Goal: Use online tool/utility: Utilize a website feature to perform a specific function

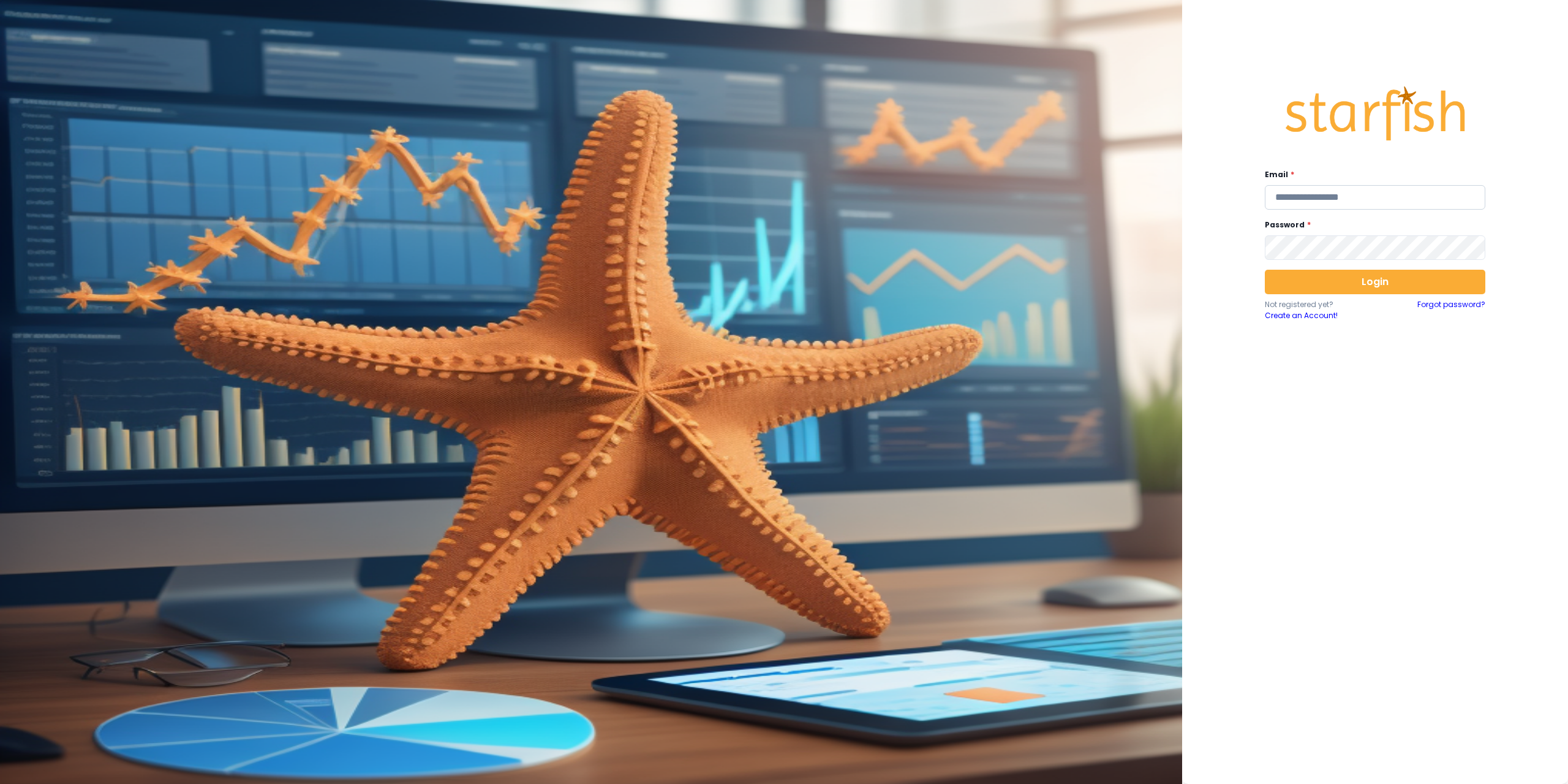
click at [1317, 196] on input "email" at bounding box center [1375, 197] width 220 height 24
type input "**********"
click at [1374, 284] on button "Login" at bounding box center [1375, 281] width 220 height 24
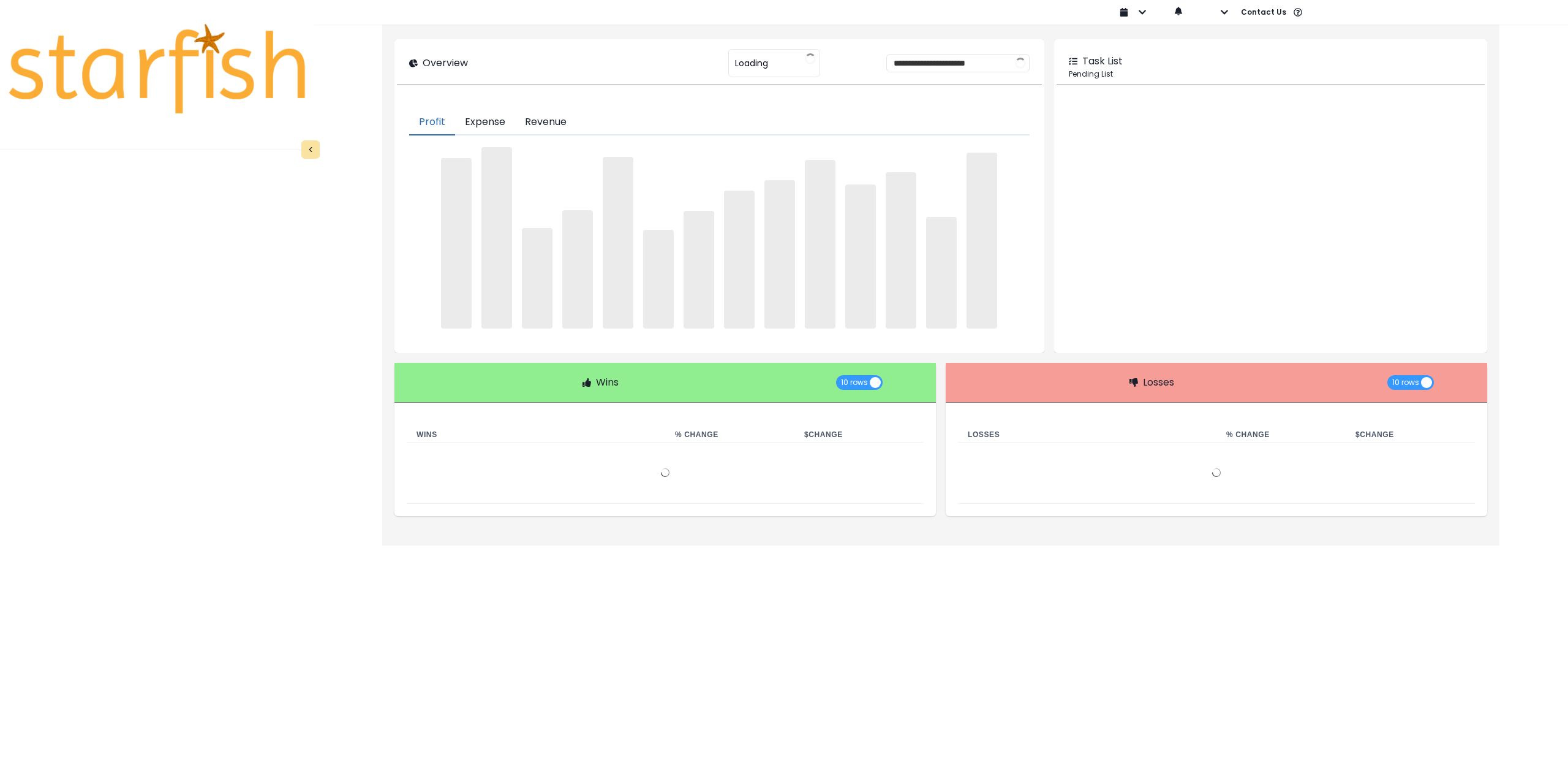
type input "********"
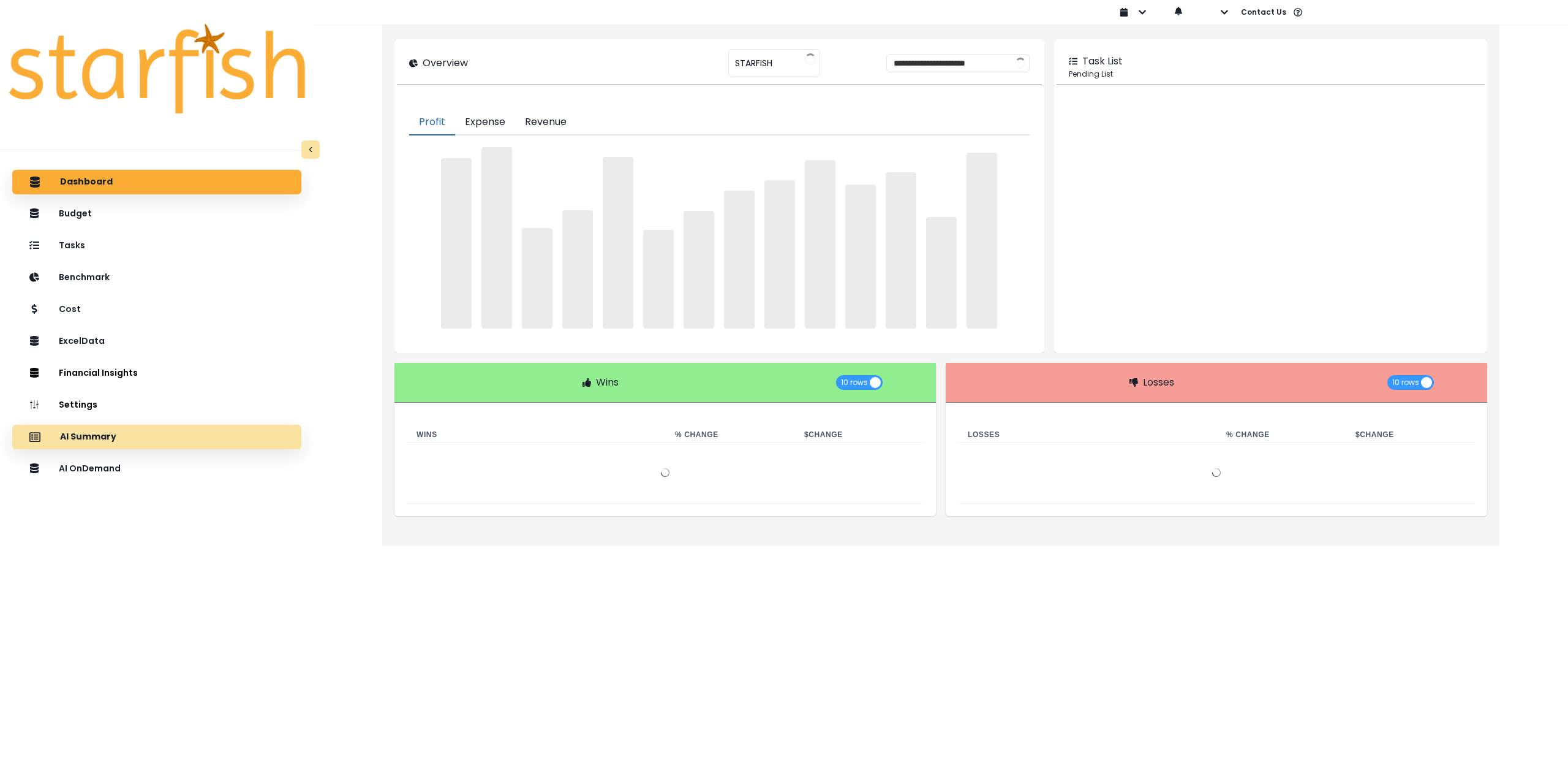
click at [126, 438] on div "AI Summary" at bounding box center [156, 437] width 269 height 26
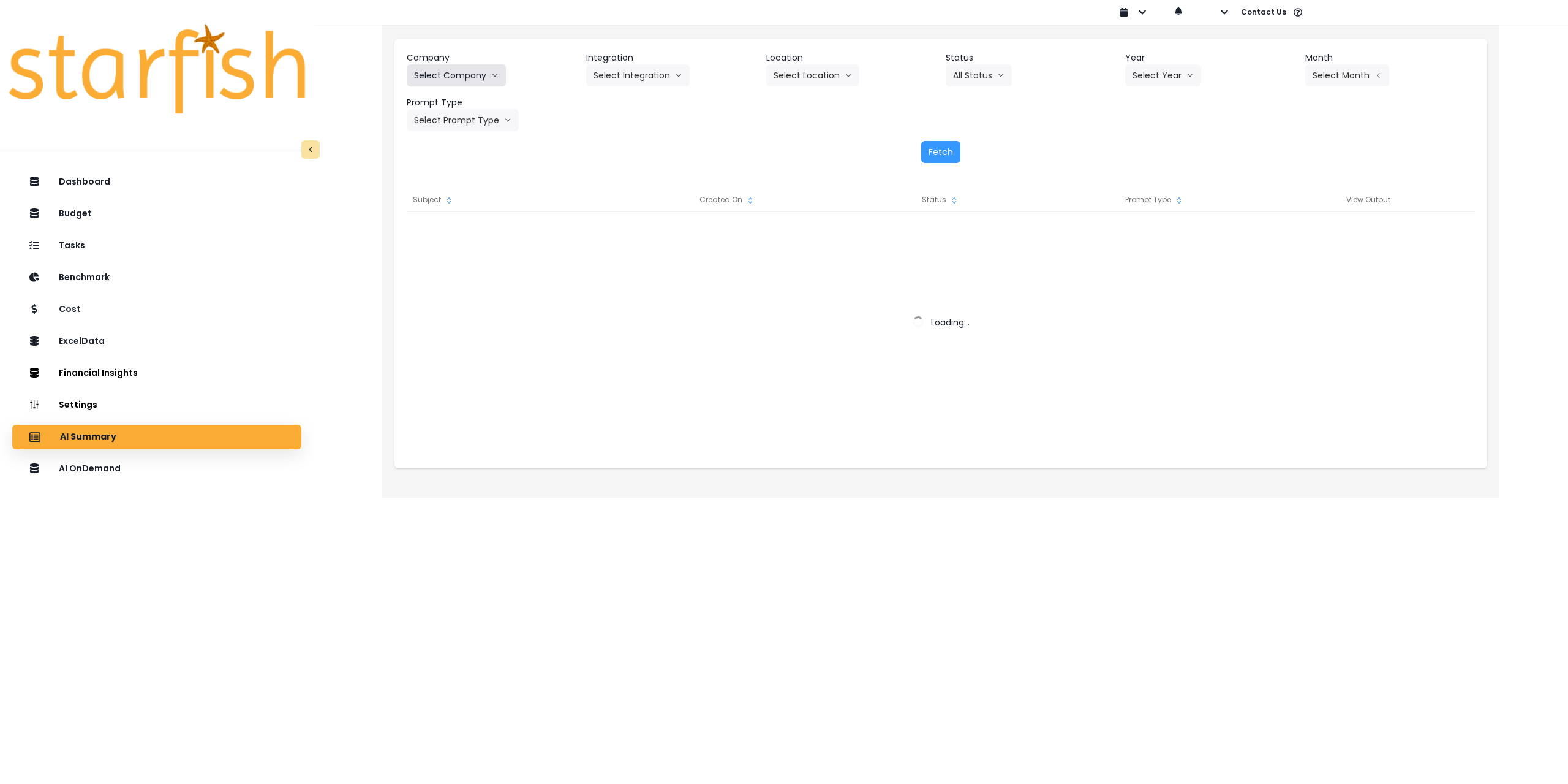
click at [455, 80] on button "Select Company" at bounding box center [456, 75] width 99 height 22
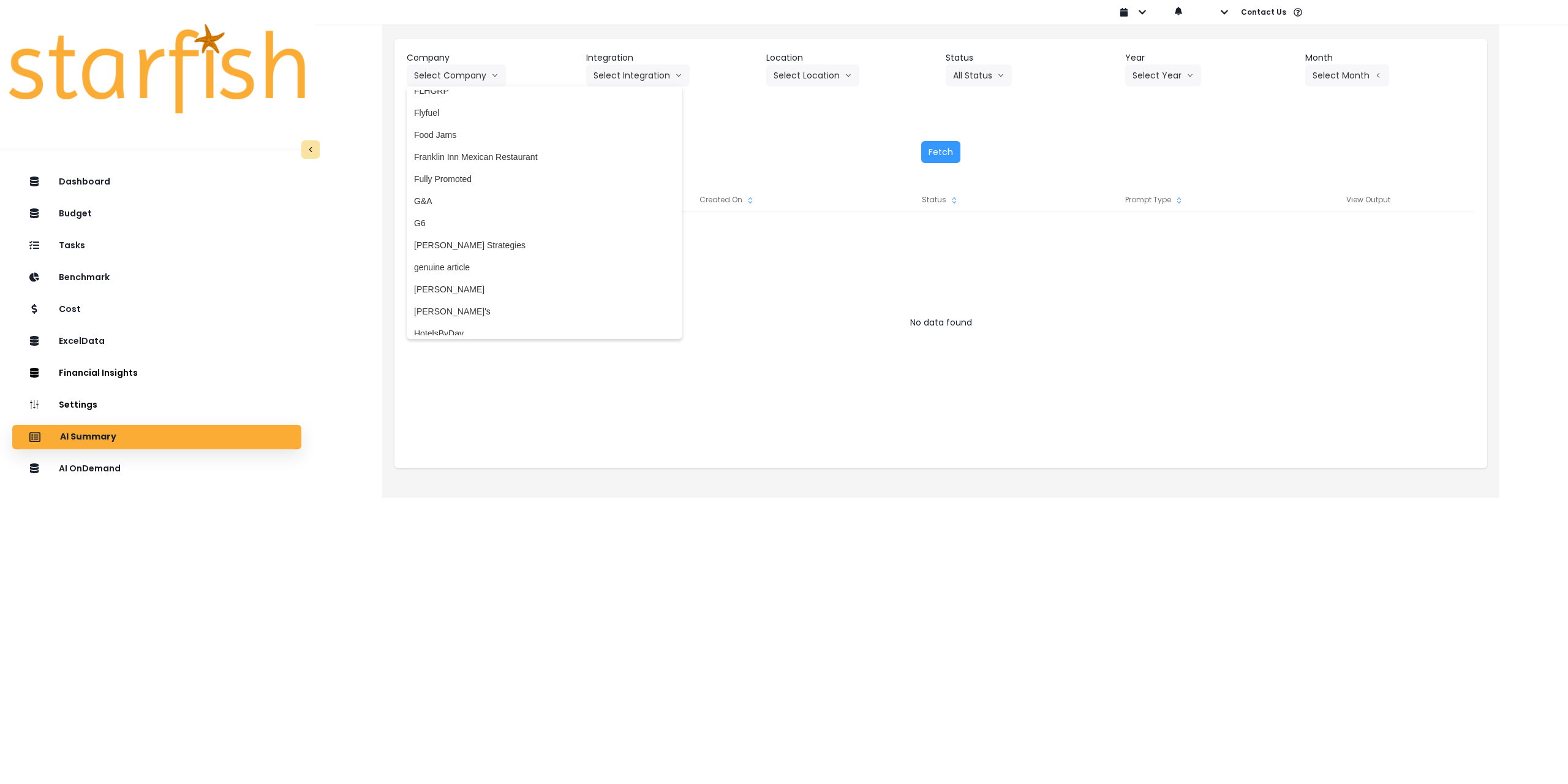
scroll to position [984, 0]
click at [710, 406] on div at bounding box center [941, 334] width 1069 height 245
click at [216, 483] on div "Dashboard Budget Tasks Benchmark Cost ExcelData Financial Insights Location Ana…" at bounding box center [156, 512] width 313 height 692
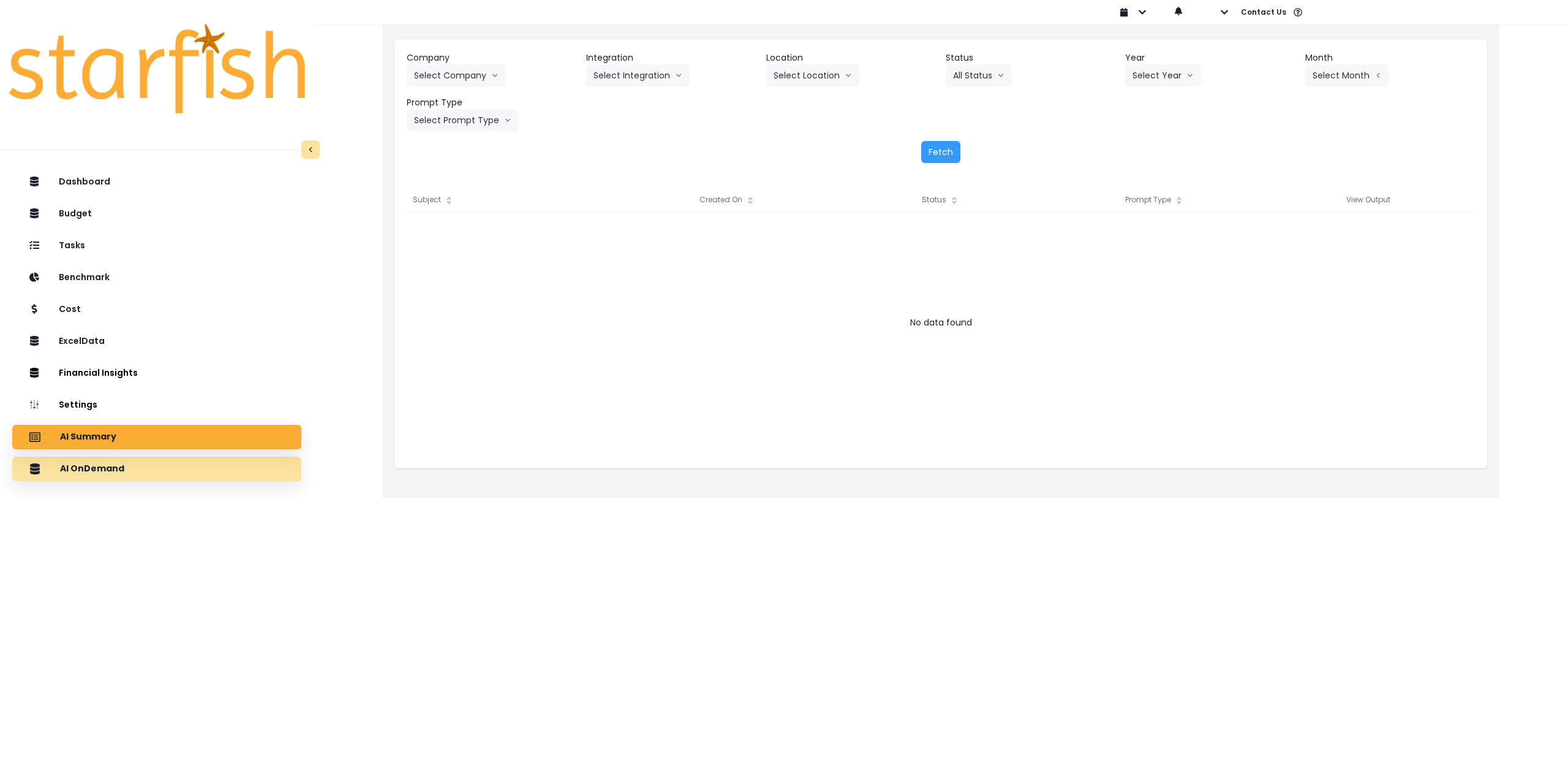
click at [110, 473] on p "AI OnDemand" at bounding box center [92, 469] width 65 height 11
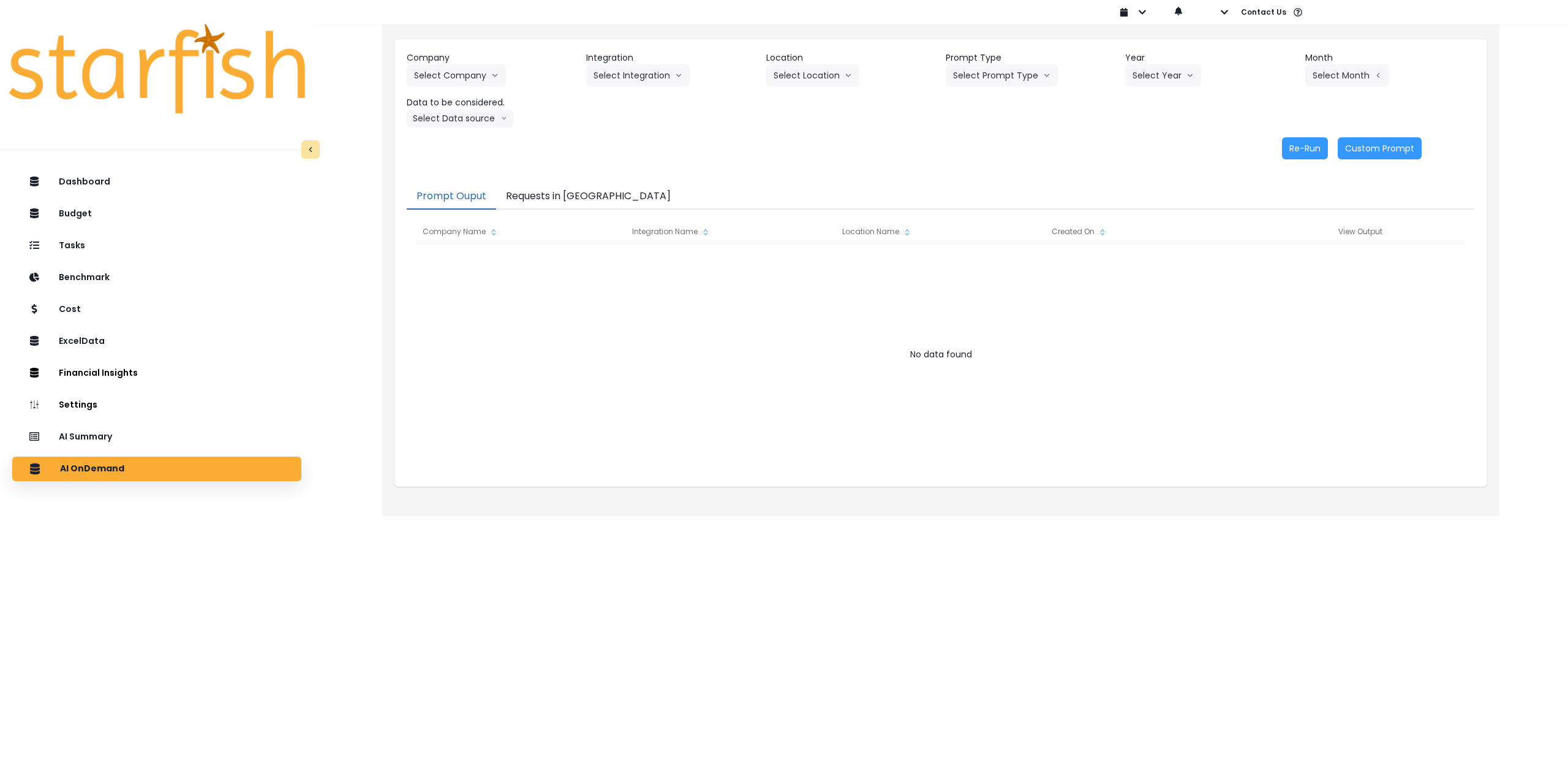
click at [568, 193] on button "Requests in [GEOGRAPHIC_DATA]" at bounding box center [588, 197] width 185 height 26
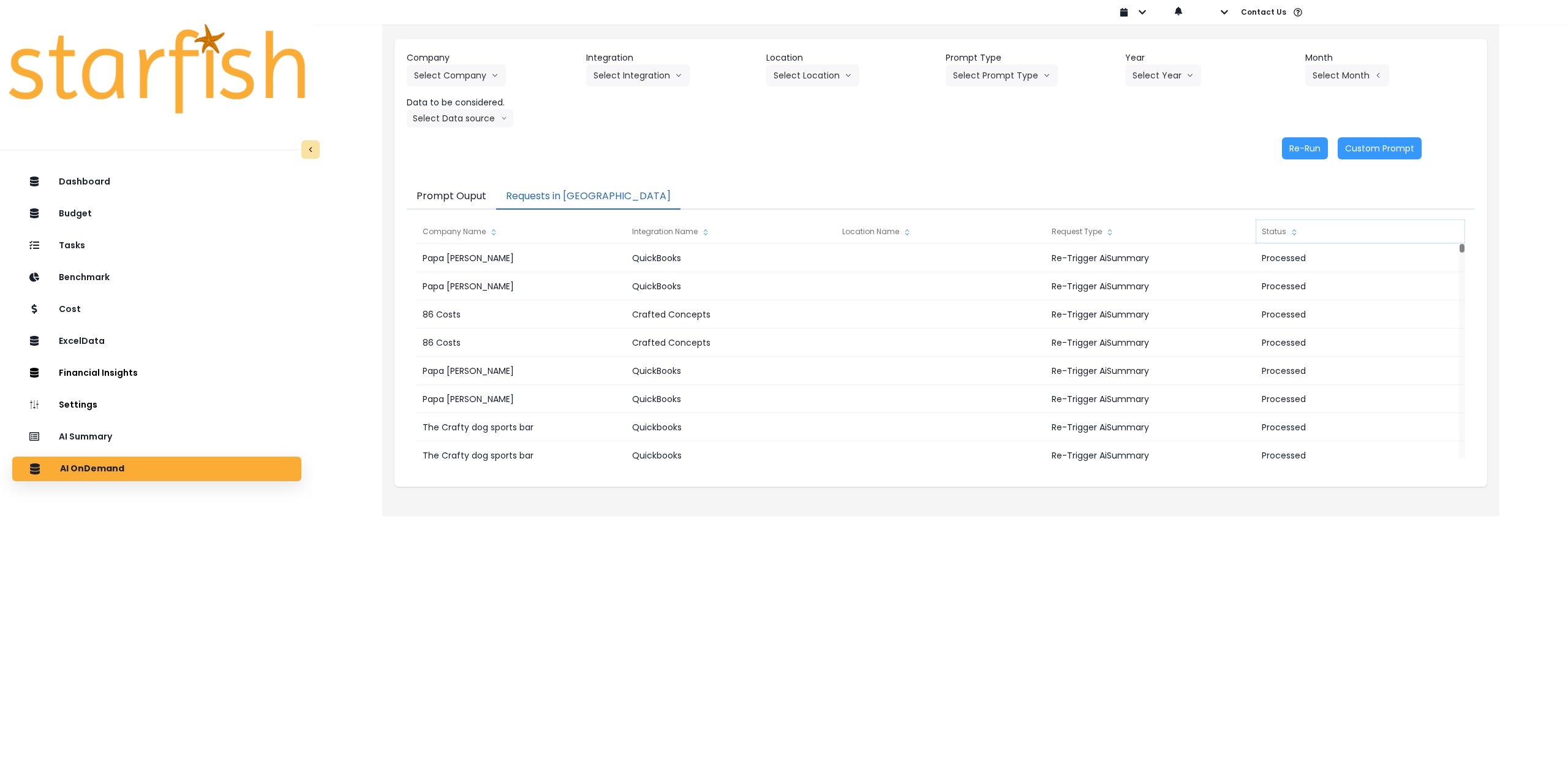
click at [1280, 231] on div "Status" at bounding box center [1360, 232] width 210 height 24
click at [109, 428] on div "AI Summary" at bounding box center [156, 437] width 269 height 26
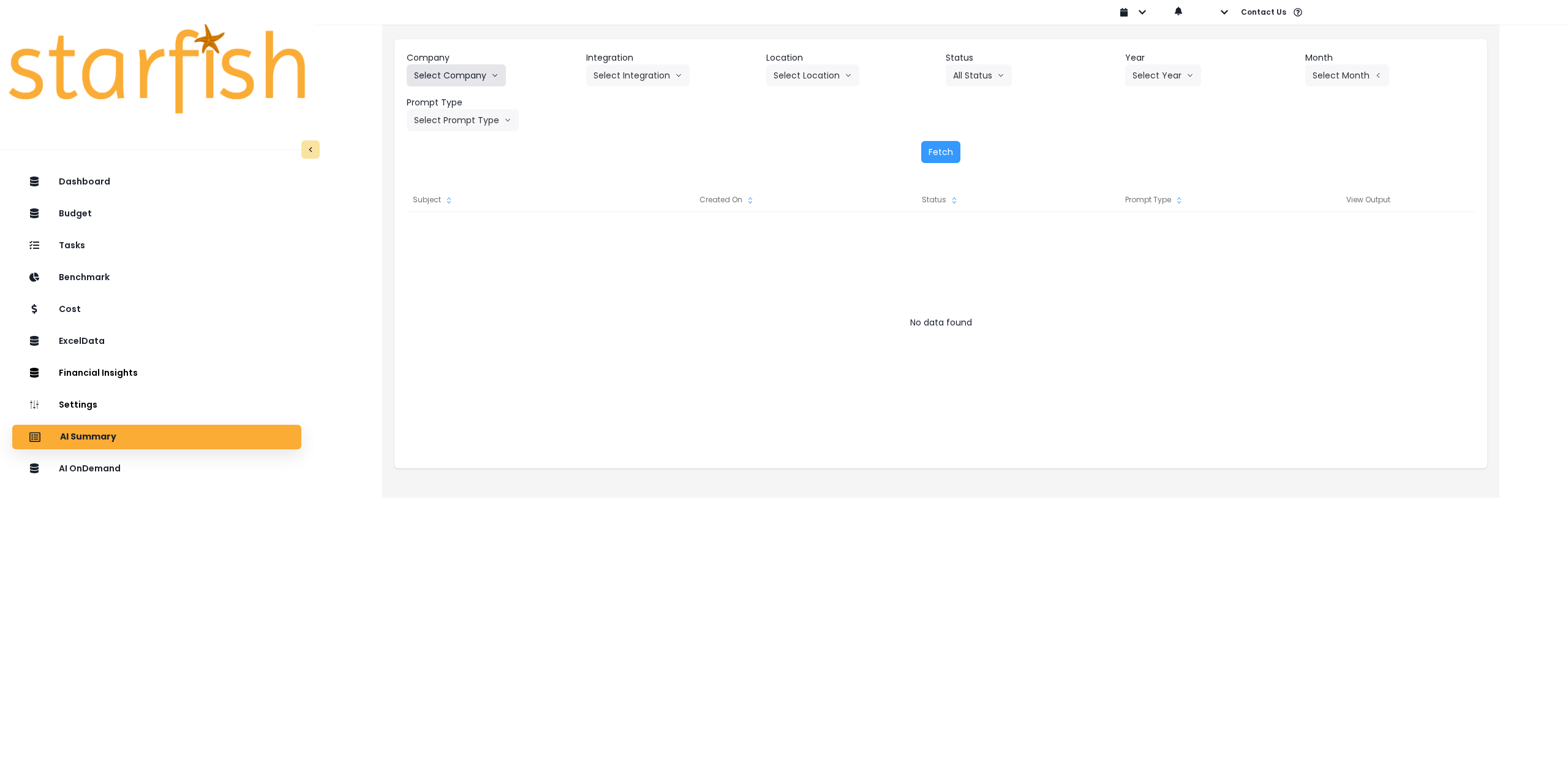
click at [452, 70] on button "Select Company" at bounding box center [456, 75] width 99 height 22
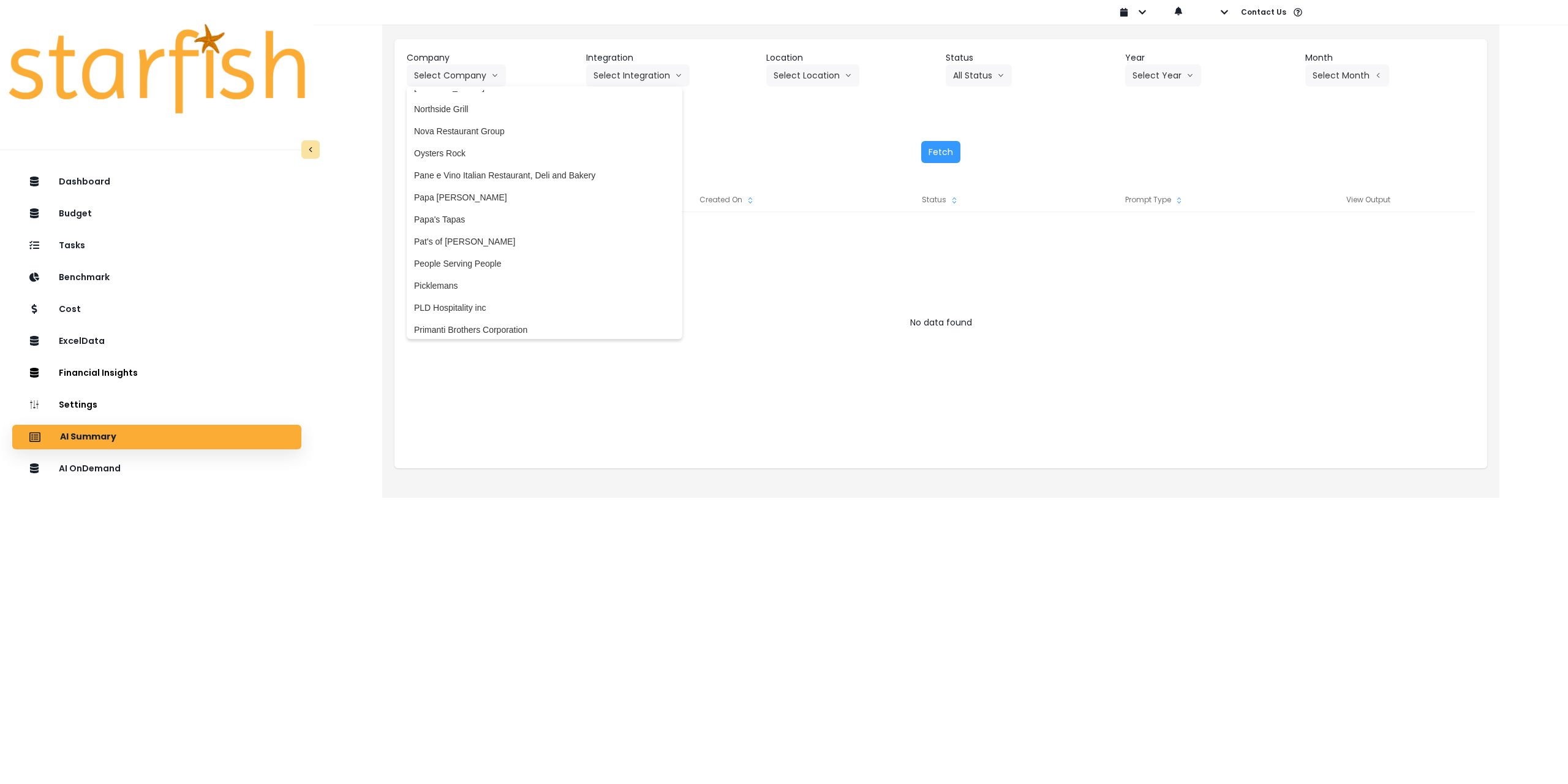
scroll to position [1777, 0]
click at [465, 180] on span "Papa [PERSON_NAME]" at bounding box center [544, 177] width 261 height 12
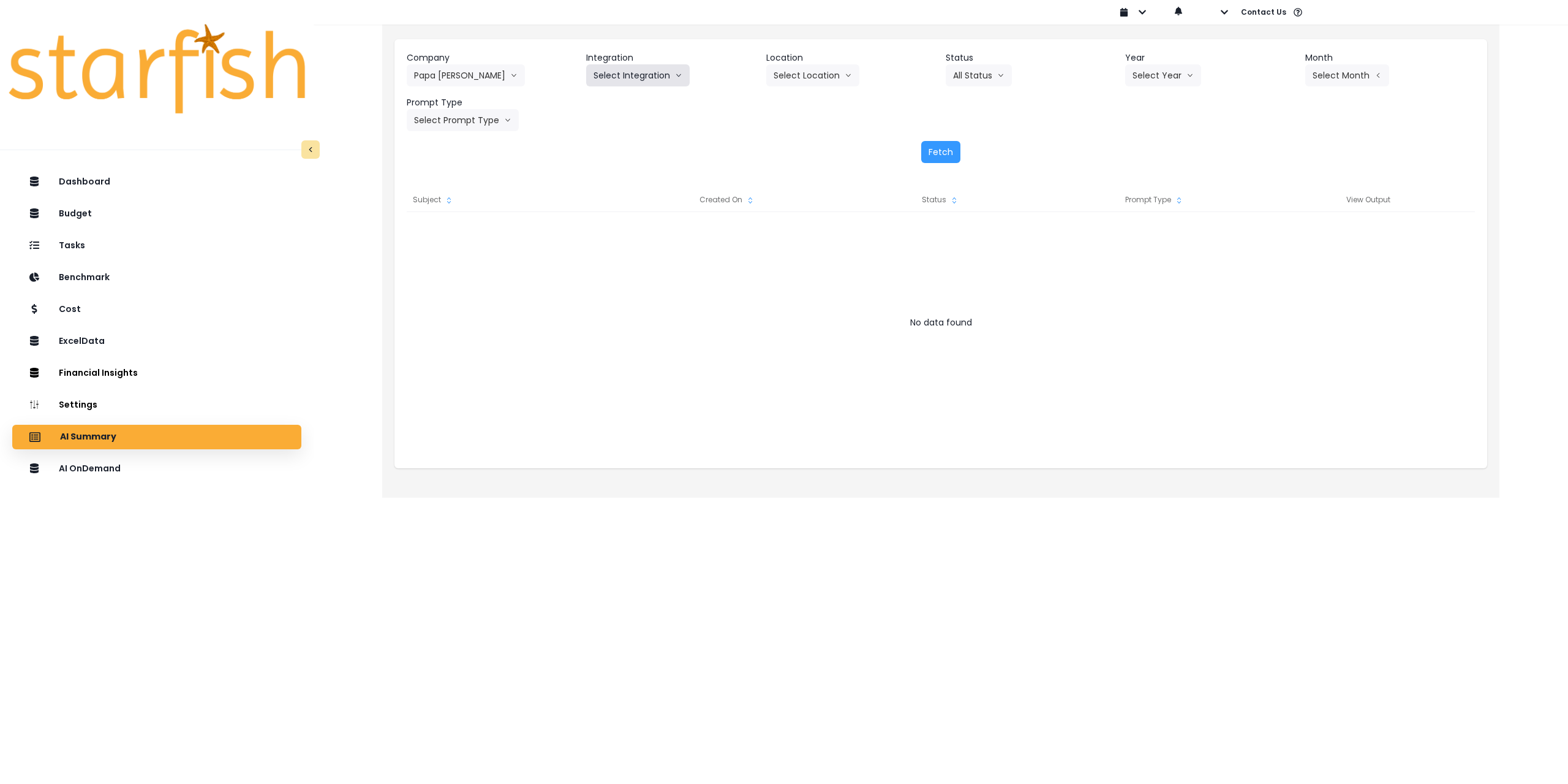
click at [641, 70] on button "Select Integration" at bounding box center [638, 75] width 104 height 22
click at [627, 102] on span "QuickBooks" at bounding box center [629, 101] width 72 height 12
click at [1177, 71] on button "Select Year" at bounding box center [1163, 75] width 76 height 22
click at [1143, 141] on span "2025" at bounding box center [1142, 145] width 19 height 12
click at [1330, 80] on button "Select Month" at bounding box center [1347, 75] width 84 height 22
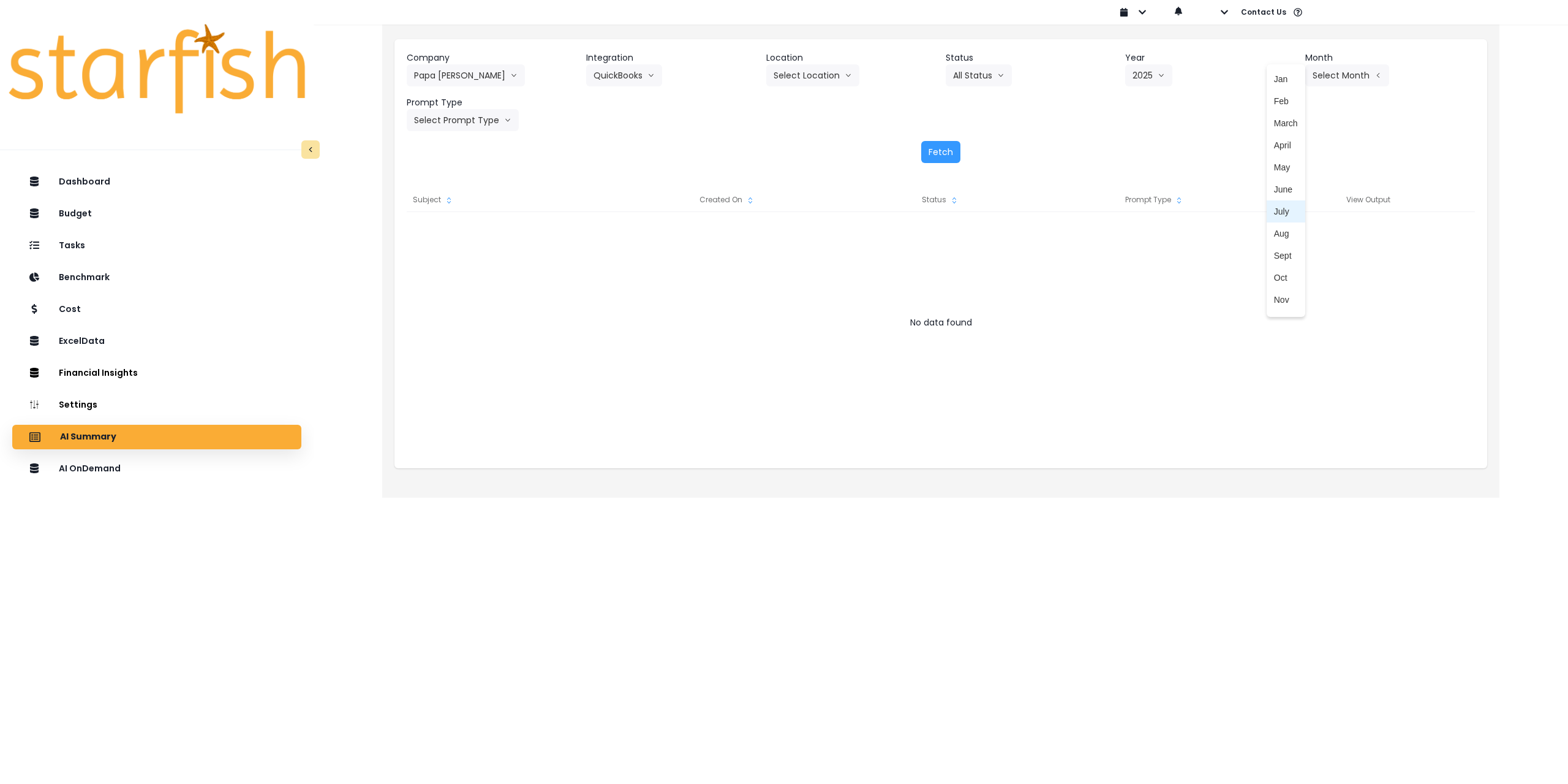
click at [1275, 212] on span "July" at bounding box center [1286, 211] width 24 height 12
click at [467, 118] on button "Select Prompt Type" at bounding box center [463, 119] width 112 height 22
click at [440, 231] on span "Monthly Summary" at bounding box center [448, 234] width 69 height 12
click at [804, 80] on button "Select Location" at bounding box center [813, 75] width 93 height 22
click at [797, 98] on span "All Locations" at bounding box center [798, 101] width 48 height 12
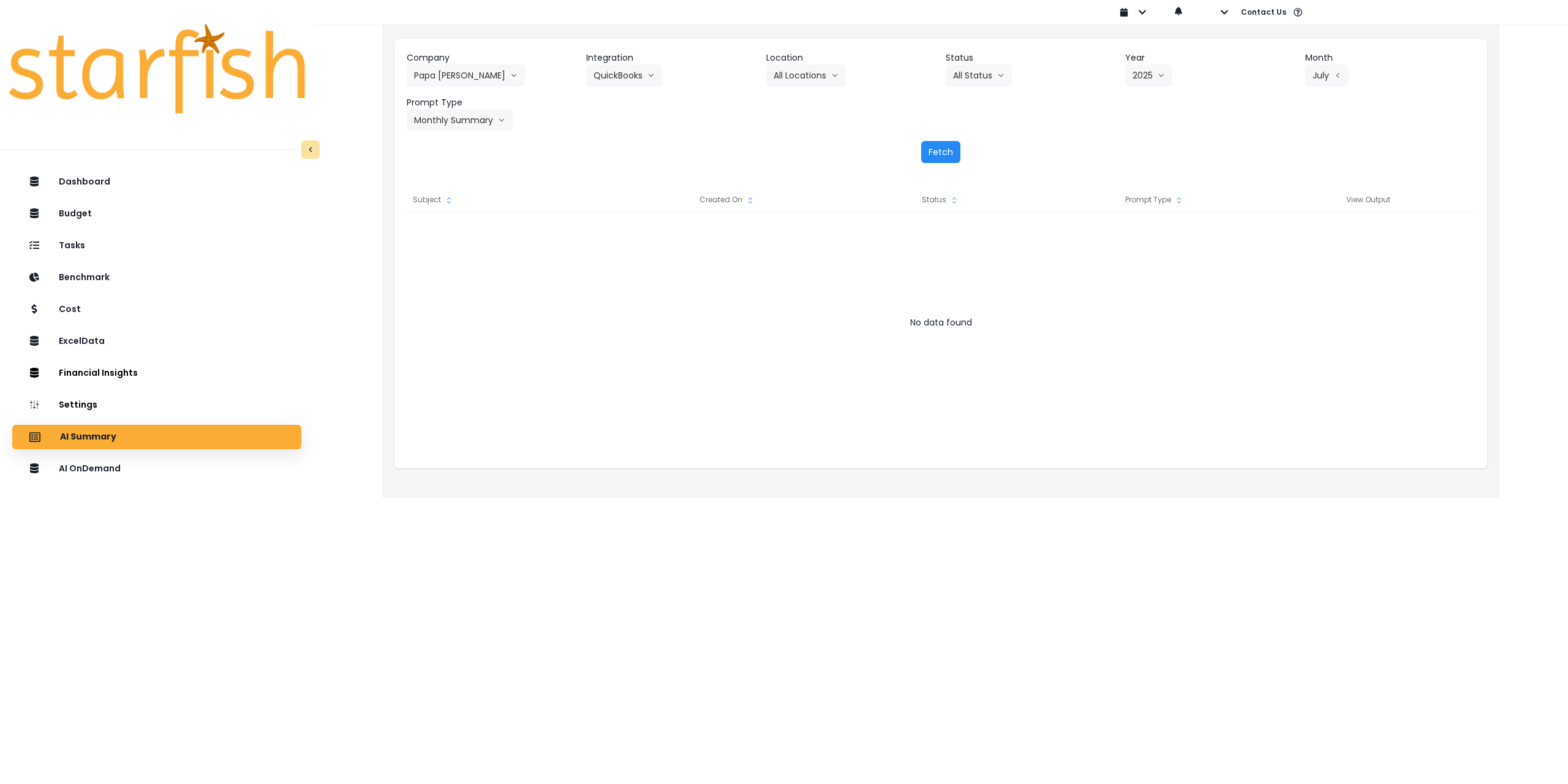
click at [935, 146] on button "Fetch" at bounding box center [941, 151] width 39 height 22
click at [976, 77] on button "All Status" at bounding box center [978, 75] width 66 height 22
click at [984, 102] on span "All Status" at bounding box center [975, 101] width 43 height 12
click at [788, 62] on header "Location" at bounding box center [851, 58] width 170 height 13
click at [793, 75] on button "All Locations" at bounding box center [806, 75] width 80 height 22
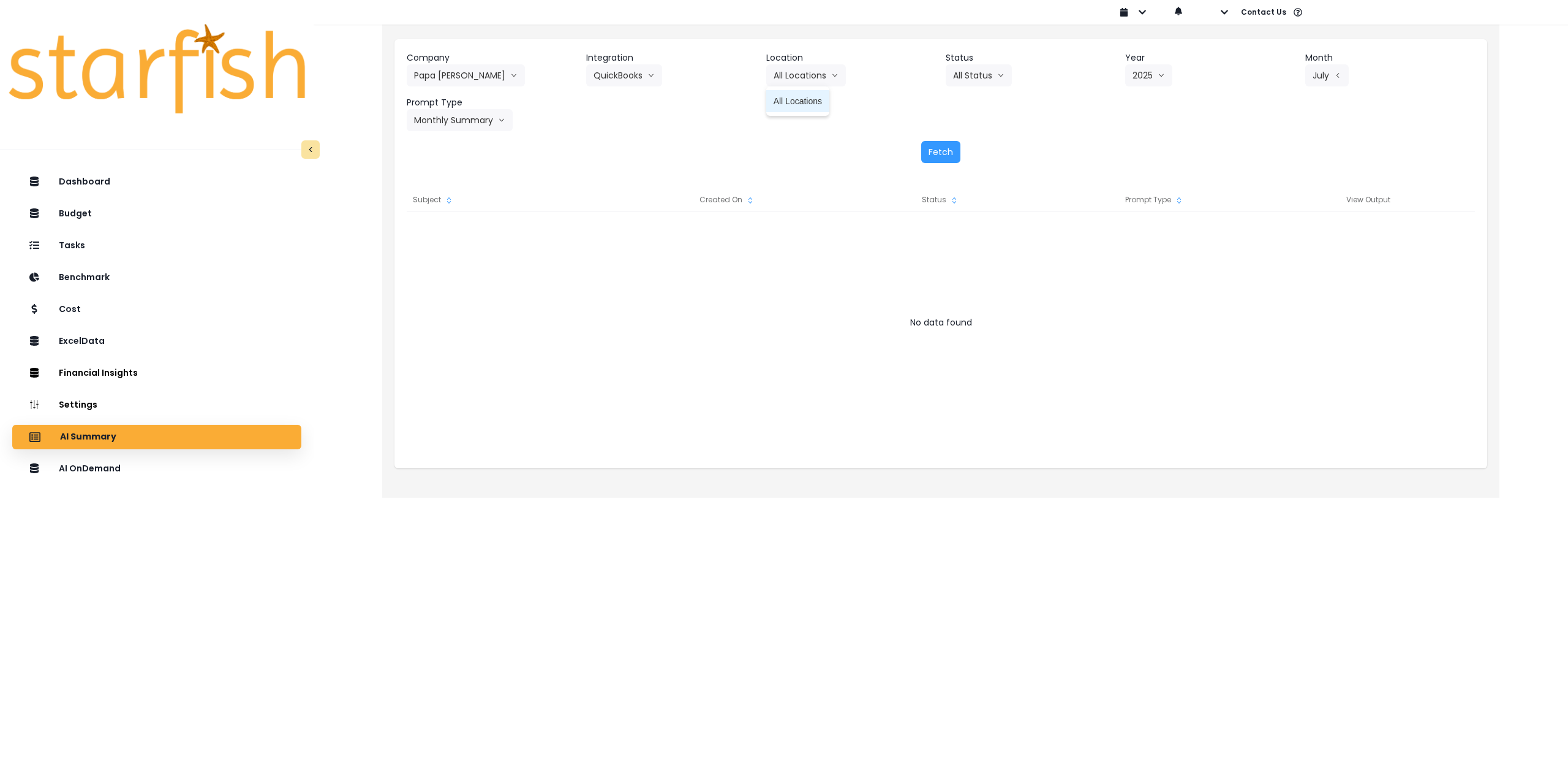
click at [794, 100] on span "All Locations" at bounding box center [798, 101] width 48 height 12
click at [820, 143] on div "Fetch" at bounding box center [941, 151] width 1069 height 22
click at [934, 146] on button "Fetch" at bounding box center [941, 151] width 39 height 22
click at [659, 480] on html "Dashboard Budget Tasks Benchmark Cost ExcelData Financial Insights Location Ana…" at bounding box center [784, 240] width 1568 height 480
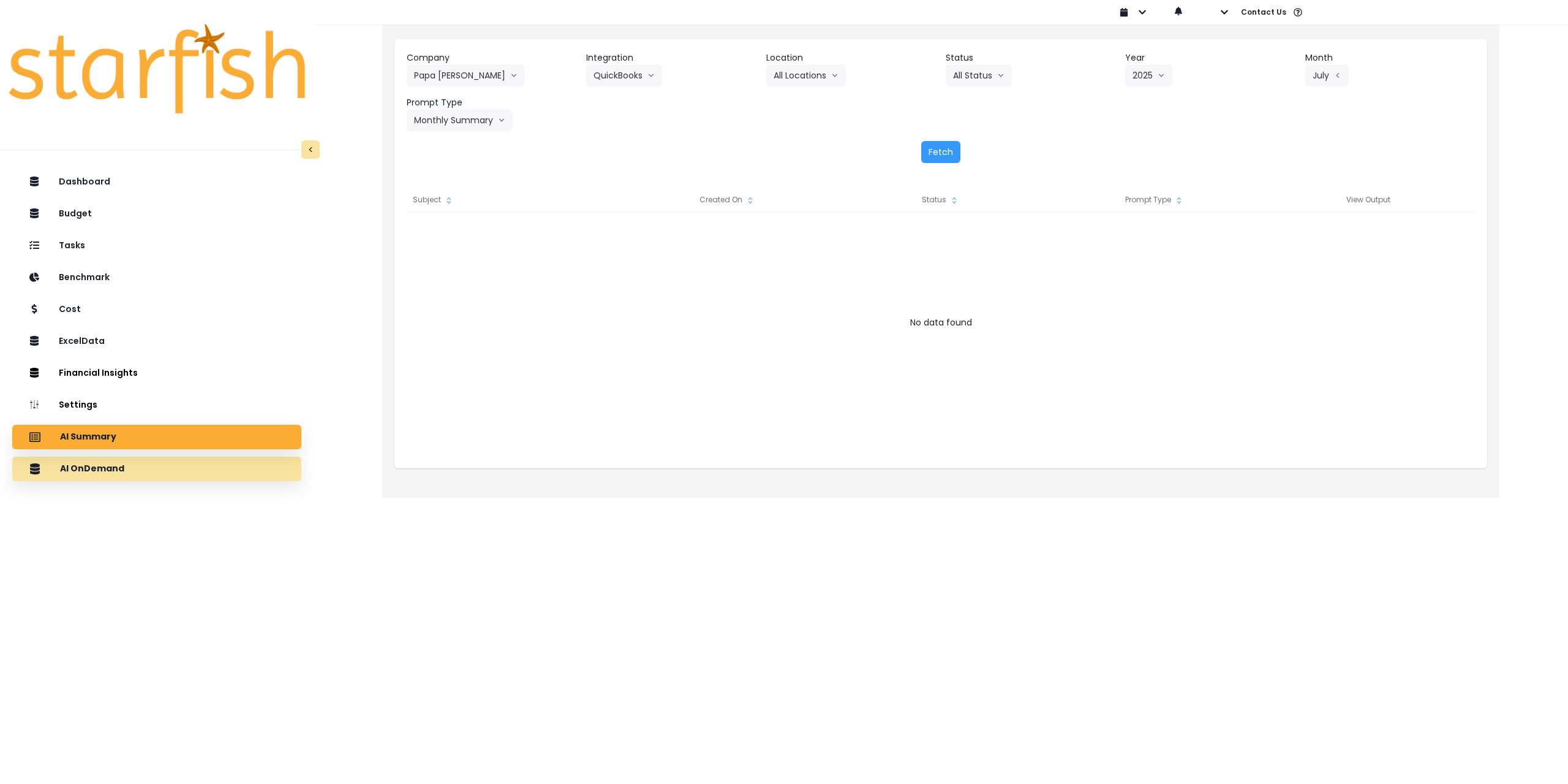
click at [118, 468] on p "AI OnDemand" at bounding box center [92, 469] width 65 height 11
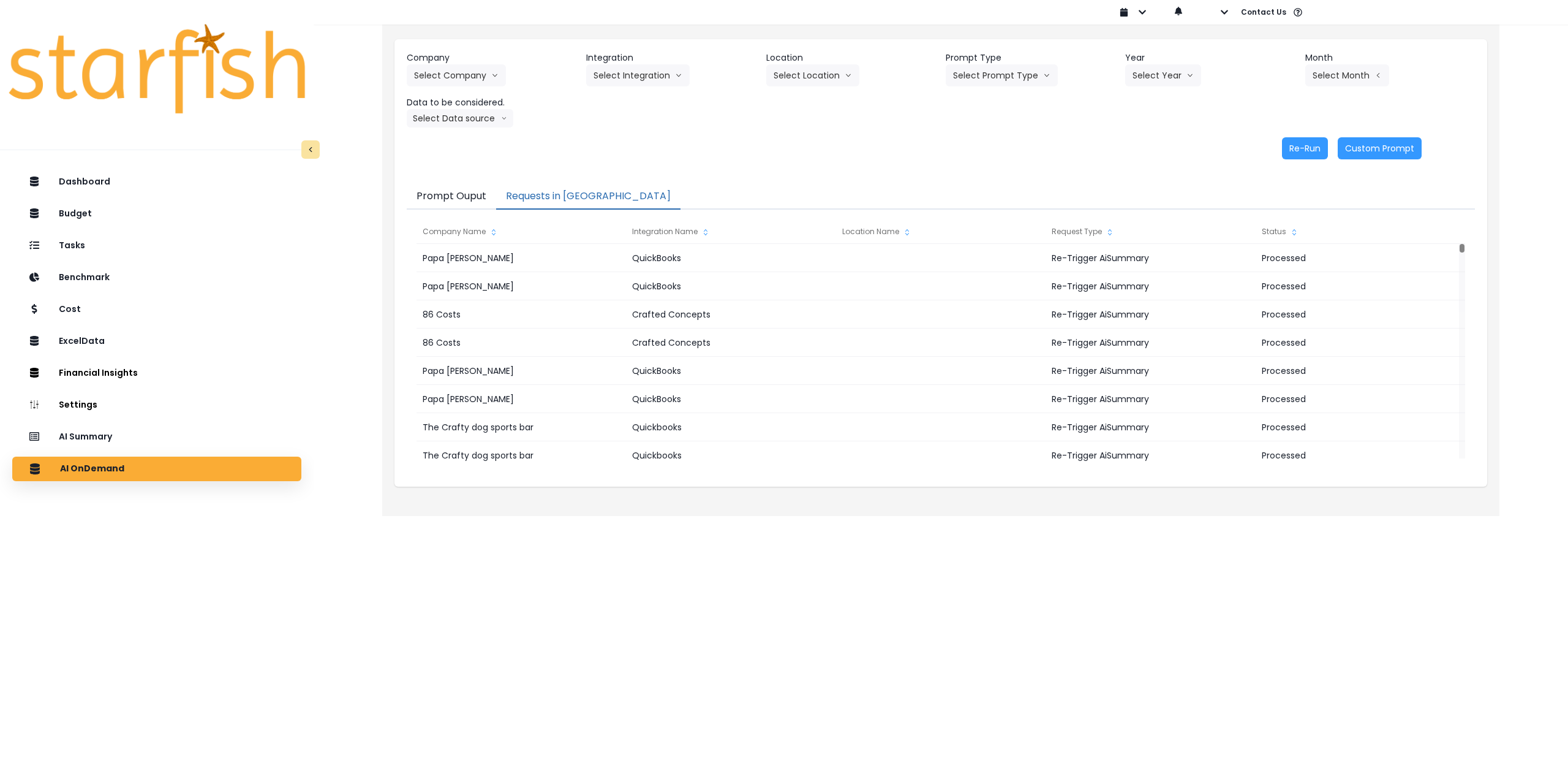
click at [573, 189] on button "Requests in [GEOGRAPHIC_DATA]" at bounding box center [588, 197] width 185 height 26
click at [93, 439] on p "AI Summary" at bounding box center [87, 437] width 56 height 11
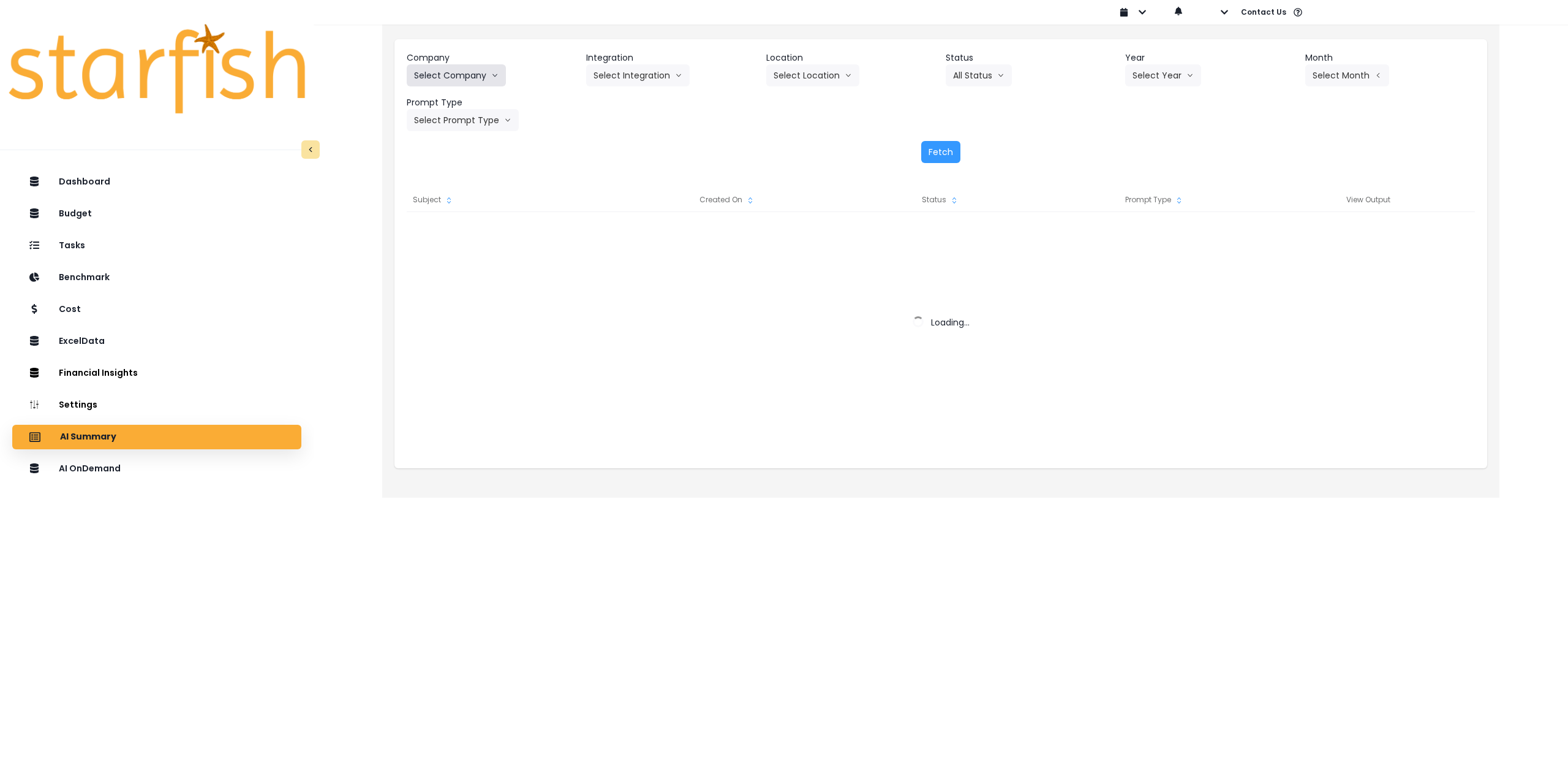
click at [466, 72] on button "Select Company" at bounding box center [456, 75] width 99 height 22
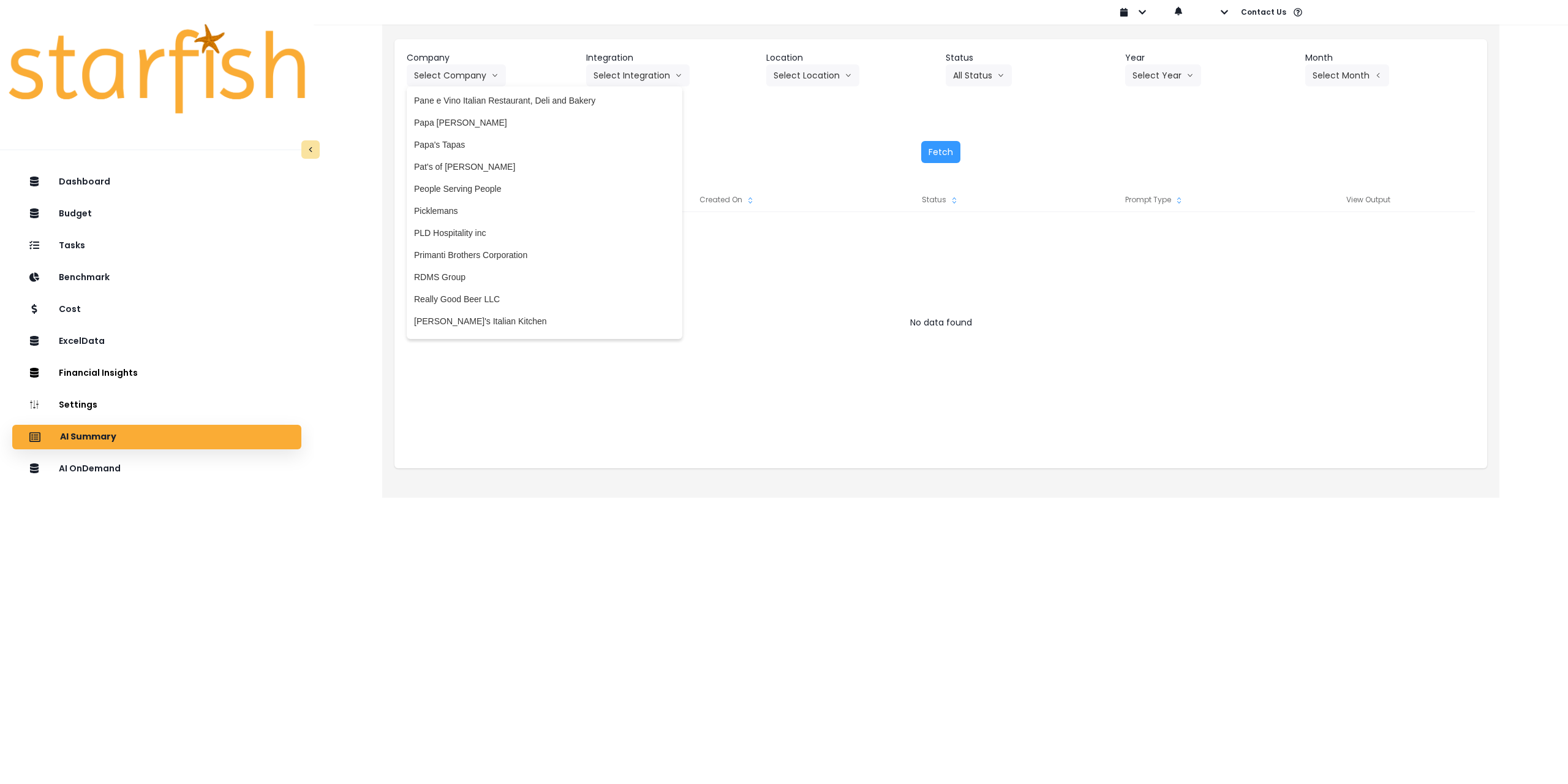
scroll to position [1838, 0]
drag, startPoint x: 487, startPoint y: 118, endPoint x: 571, endPoint y: 109, distance: 84.5
click at [487, 118] on span "Papa [PERSON_NAME]" at bounding box center [544, 115] width 261 height 12
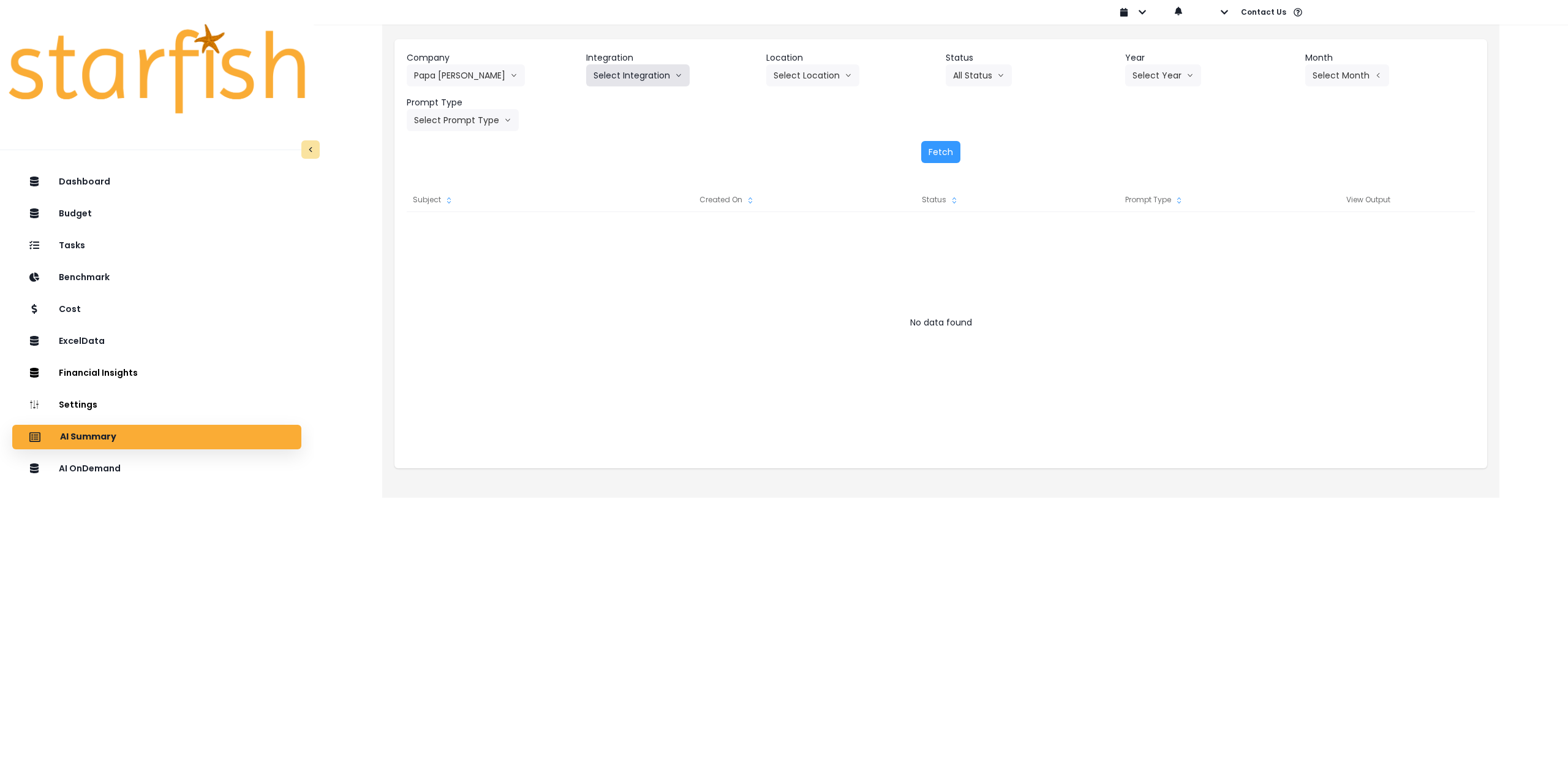
click at [653, 77] on button "Select Integration" at bounding box center [638, 75] width 104 height 22
click at [1181, 74] on button "Select Year" at bounding box center [1163, 75] width 76 height 22
click at [1142, 149] on span "2025" at bounding box center [1142, 145] width 19 height 12
click at [1334, 79] on button "Select Month" at bounding box center [1347, 75] width 84 height 22
click at [1336, 71] on button "Select Month" at bounding box center [1347, 75] width 84 height 22
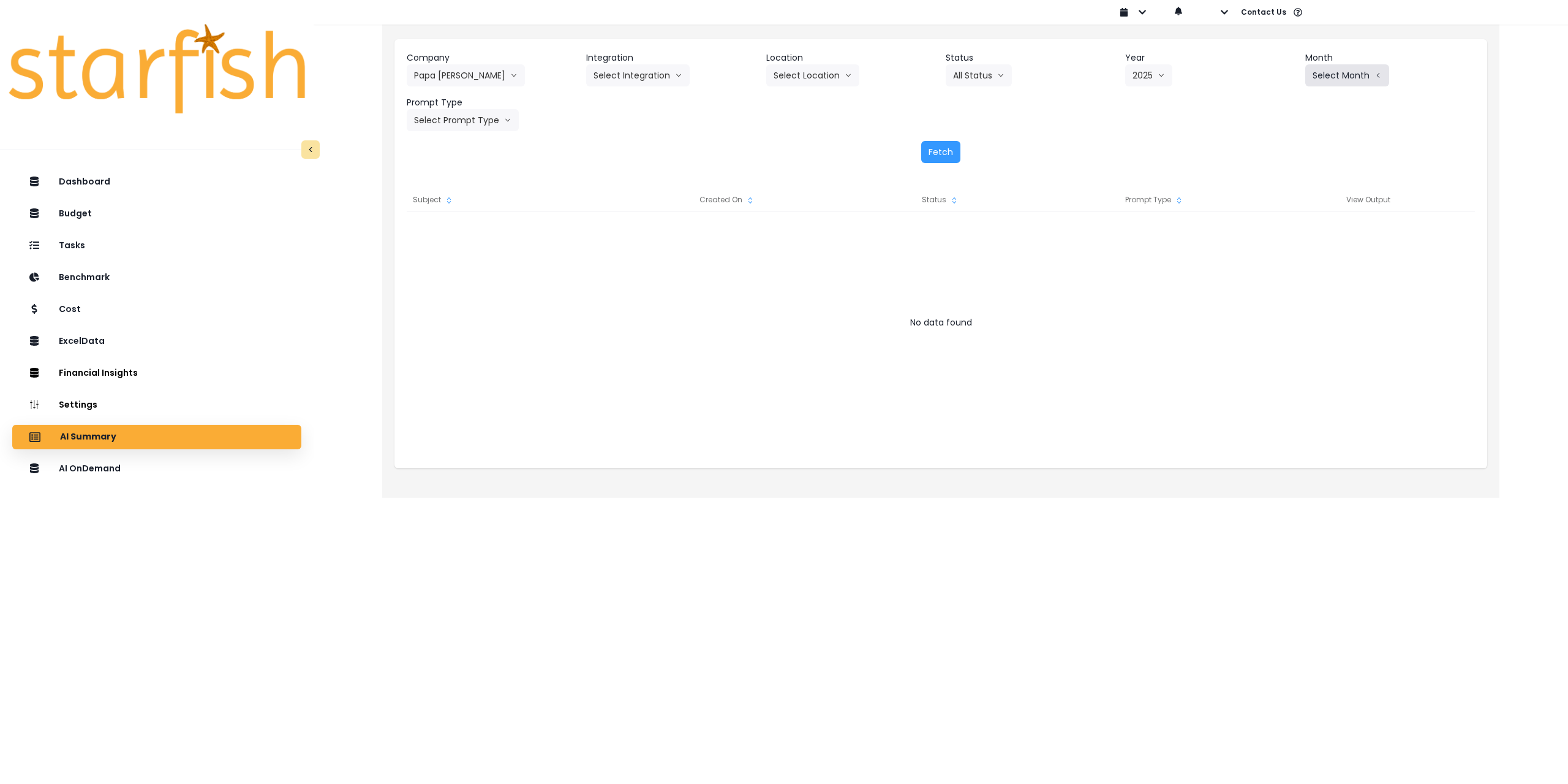
click at [1353, 71] on button "Select Month" at bounding box center [1347, 75] width 84 height 22
click at [1375, 79] on icon "arrow left line" at bounding box center [1378, 75] width 7 height 12
click at [1375, 70] on icon "arrow left line" at bounding box center [1378, 75] width 7 height 12
click at [1340, 75] on button "Select Month" at bounding box center [1347, 75] width 84 height 22
click at [504, 125] on icon "arrow down line" at bounding box center [508, 119] width 7 height 12
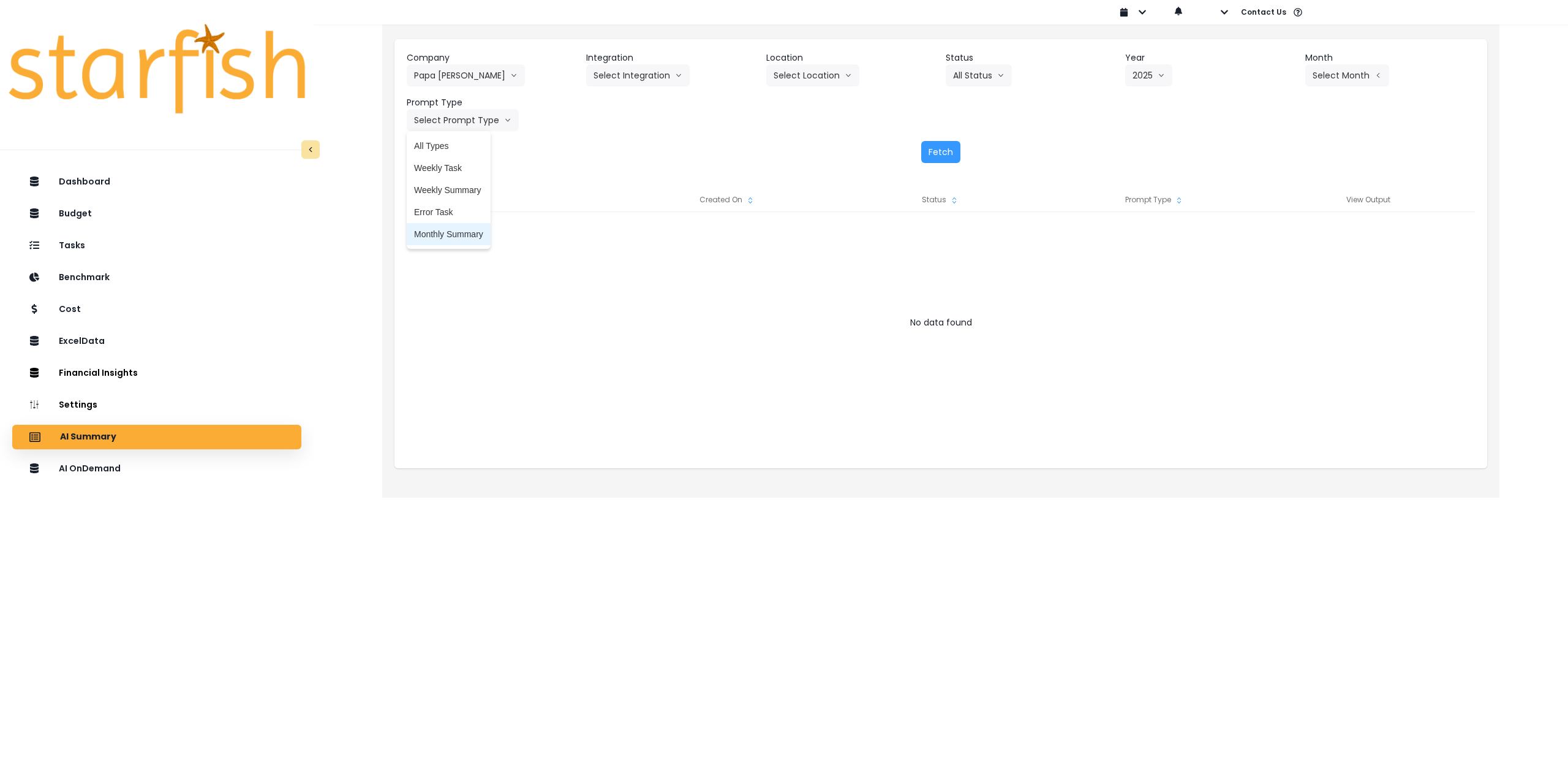
drag, startPoint x: 452, startPoint y: 232, endPoint x: 585, endPoint y: 222, distance: 133.4
click at [454, 233] on span "Monthly Summary" at bounding box center [448, 234] width 69 height 12
click at [1336, 68] on button "Select Month" at bounding box center [1347, 75] width 84 height 22
drag, startPoint x: 1334, startPoint y: 71, endPoint x: 1115, endPoint y: 83, distance: 219.3
click at [1334, 71] on button "Select Month" at bounding box center [1347, 75] width 84 height 22
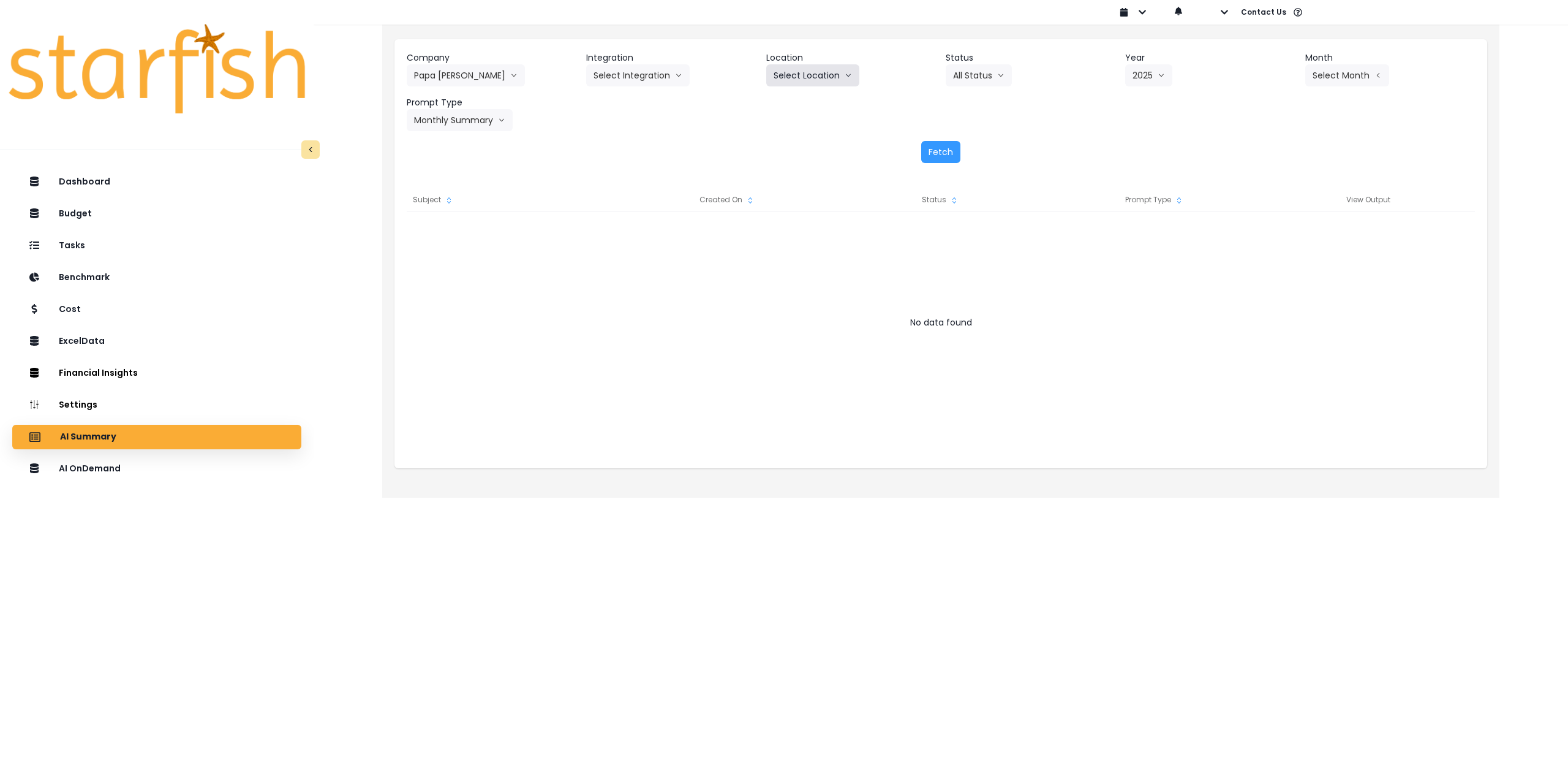
click at [805, 80] on button "Select Location" at bounding box center [813, 75] width 93 height 22
click at [643, 74] on button "Select Integration" at bounding box center [638, 75] width 104 height 22
click at [627, 100] on span "QuickBooks" at bounding box center [629, 101] width 72 height 12
click at [1174, 82] on button "Select Year" at bounding box center [1163, 75] width 76 height 22
click at [1145, 144] on span "2025" at bounding box center [1142, 145] width 19 height 12
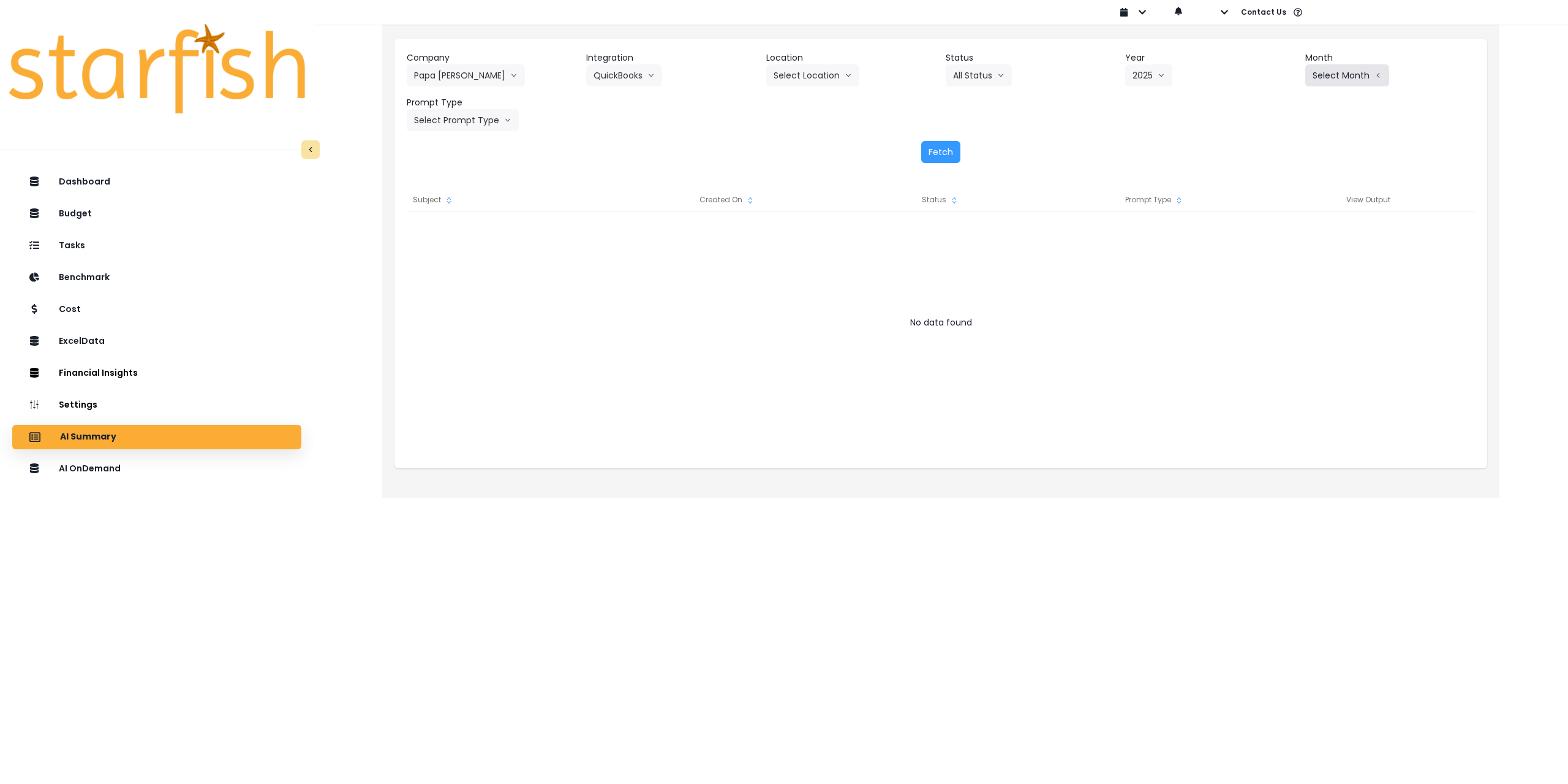
click at [1353, 75] on button "Select Month" at bounding box center [1347, 75] width 84 height 22
click at [1276, 213] on span "July" at bounding box center [1286, 211] width 24 height 12
click at [446, 125] on button "Select Prompt Type" at bounding box center [463, 119] width 112 height 22
click at [440, 235] on span "Monthly Summary" at bounding box center [448, 234] width 69 height 12
click at [802, 78] on button "Select Location" at bounding box center [813, 75] width 93 height 22
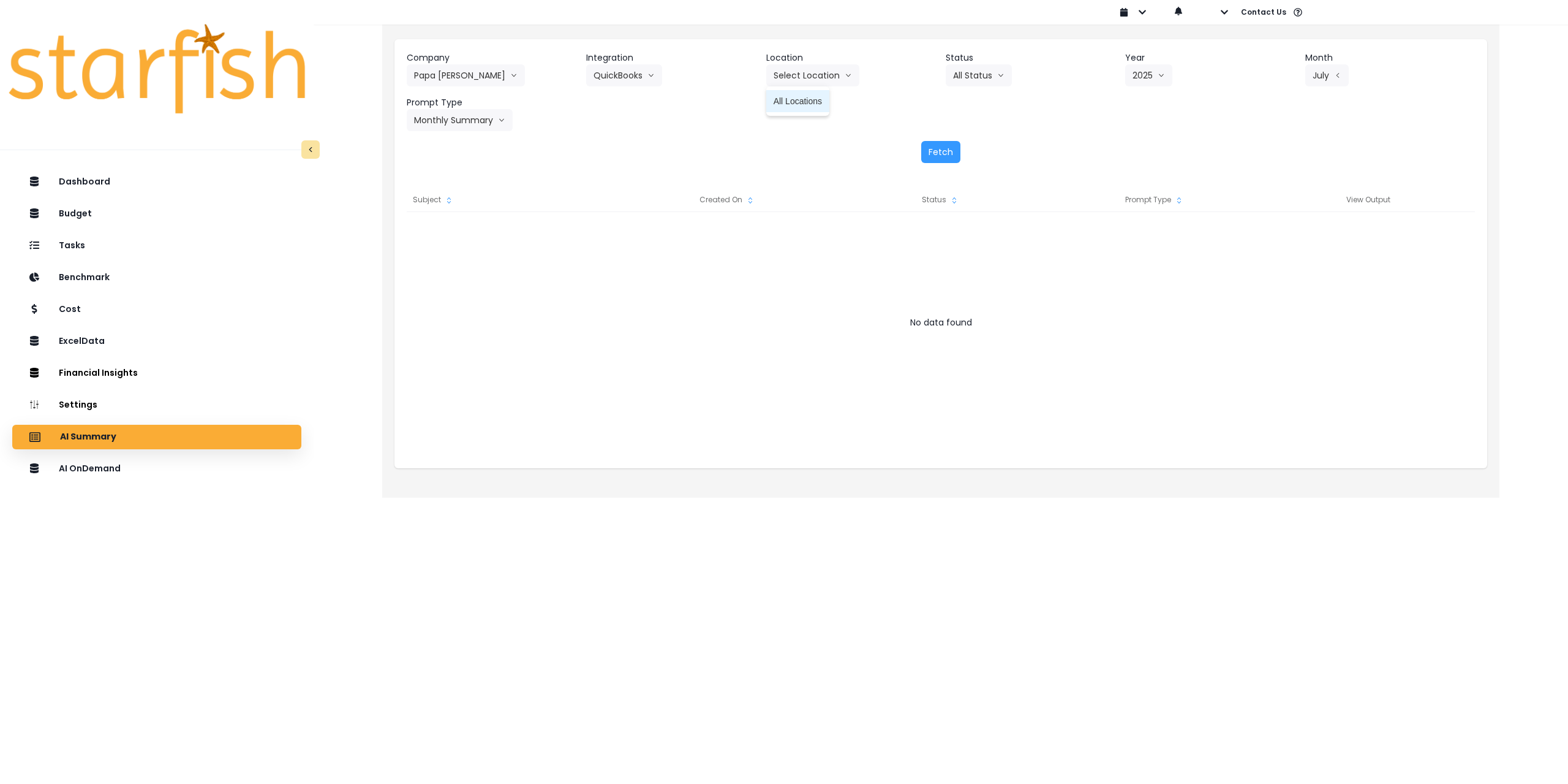
click at [799, 107] on li "All Locations" at bounding box center [798, 101] width 63 height 22
click at [953, 153] on button "Fetch" at bounding box center [941, 151] width 39 height 22
click at [631, 74] on button "QuickBooks" at bounding box center [624, 75] width 76 height 22
click at [625, 122] on span "Quickbooks Online" at bounding box center [629, 123] width 72 height 12
click at [806, 77] on button "Select Location" at bounding box center [813, 75] width 93 height 22
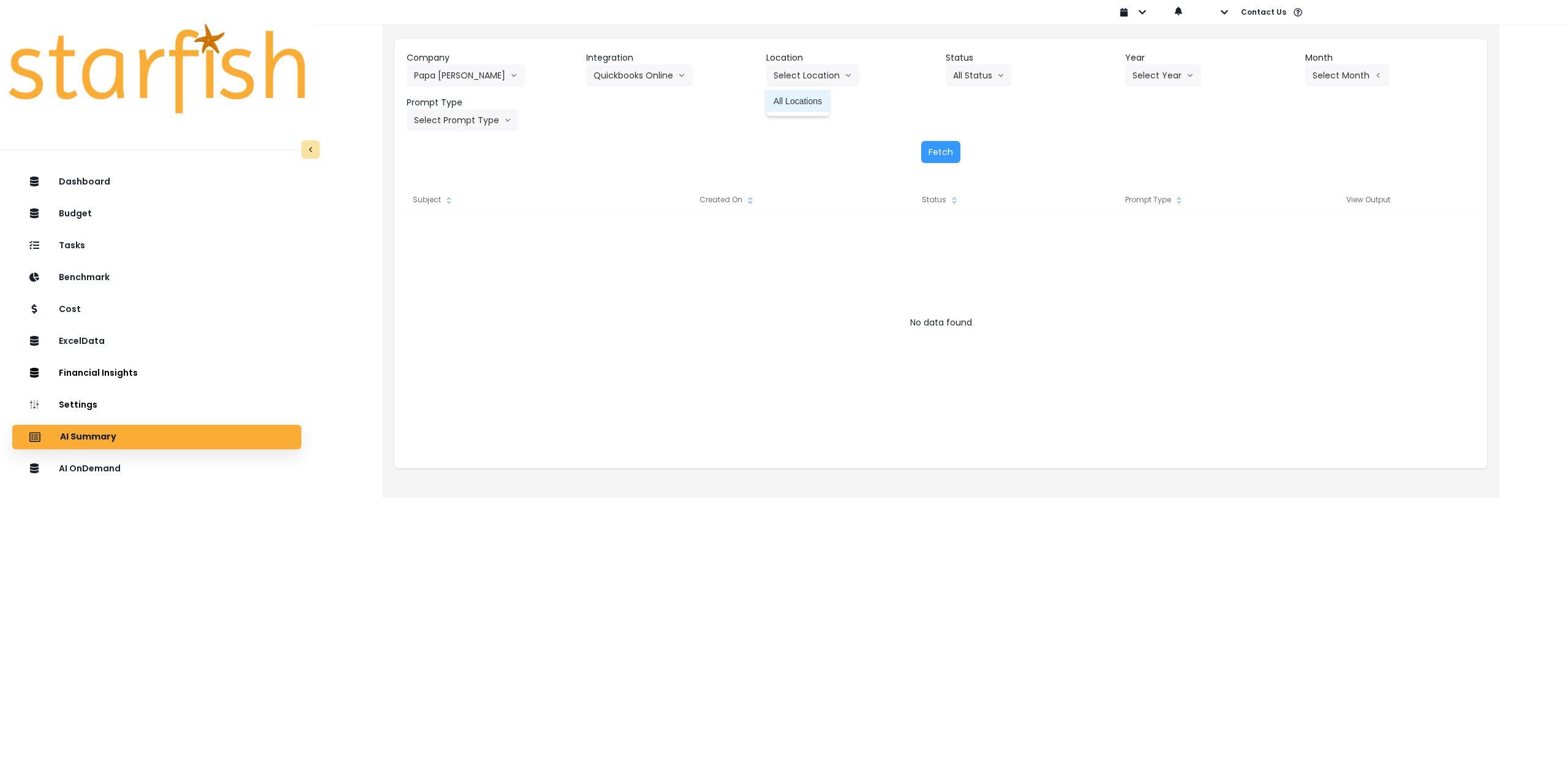
click at [799, 107] on span "All Locations" at bounding box center [798, 101] width 48 height 12
click at [1180, 72] on button "Select Year" at bounding box center [1163, 75] width 76 height 22
drag, startPoint x: 1141, startPoint y: 146, endPoint x: 1298, endPoint y: 102, distance: 163.0
click at [1142, 146] on span "2025" at bounding box center [1142, 145] width 19 height 12
click at [1340, 79] on button "Select Month" at bounding box center [1347, 75] width 84 height 22
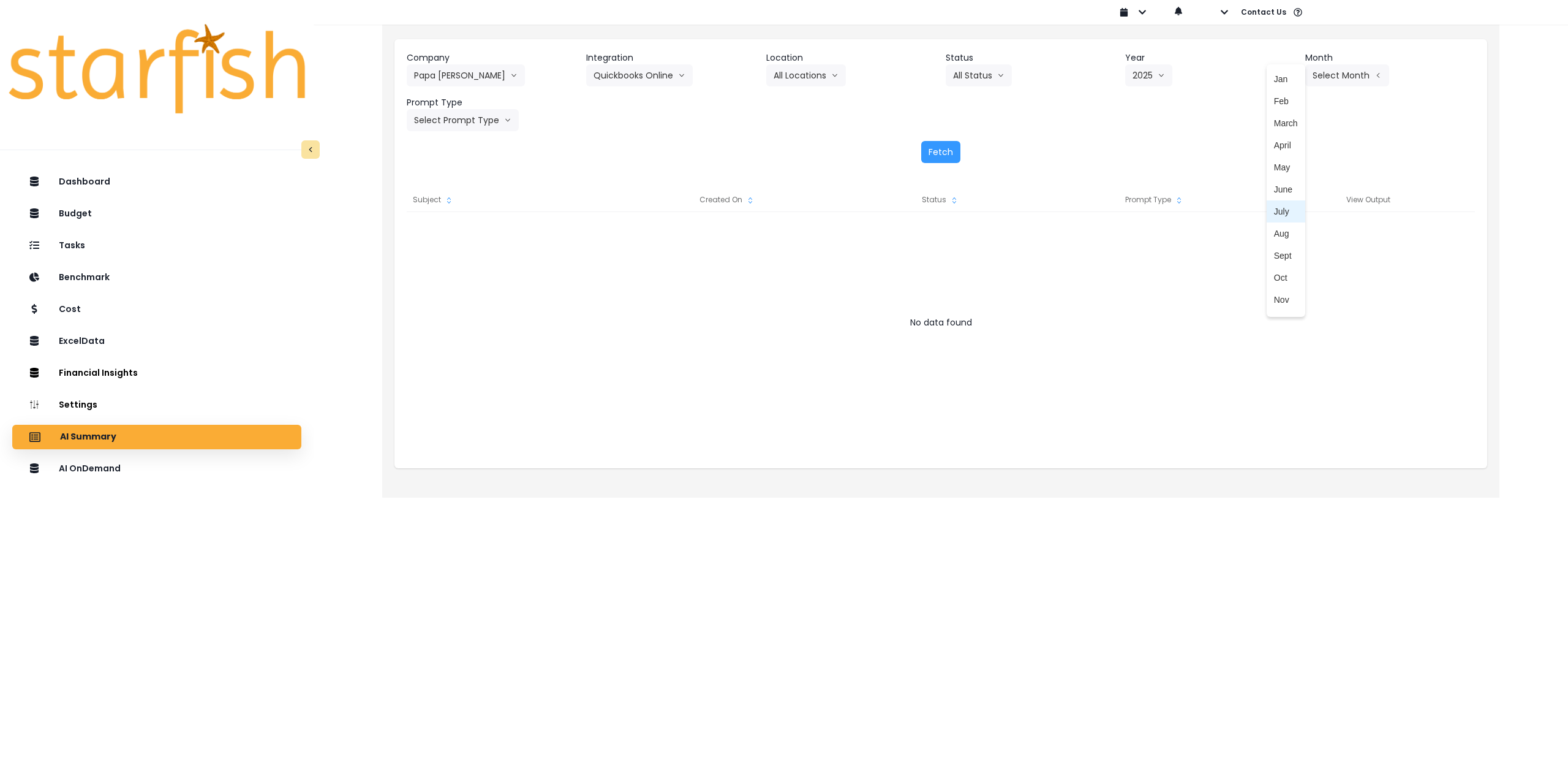
click at [1277, 210] on span "July" at bounding box center [1286, 211] width 24 height 12
click at [458, 118] on button "Select Prompt Type" at bounding box center [463, 119] width 112 height 22
click at [446, 239] on span "Monthly Summary" at bounding box center [448, 234] width 69 height 12
click at [804, 81] on button "All Locations" at bounding box center [806, 75] width 80 height 22
click at [798, 95] on li "All Locations" at bounding box center [798, 101] width 63 height 22
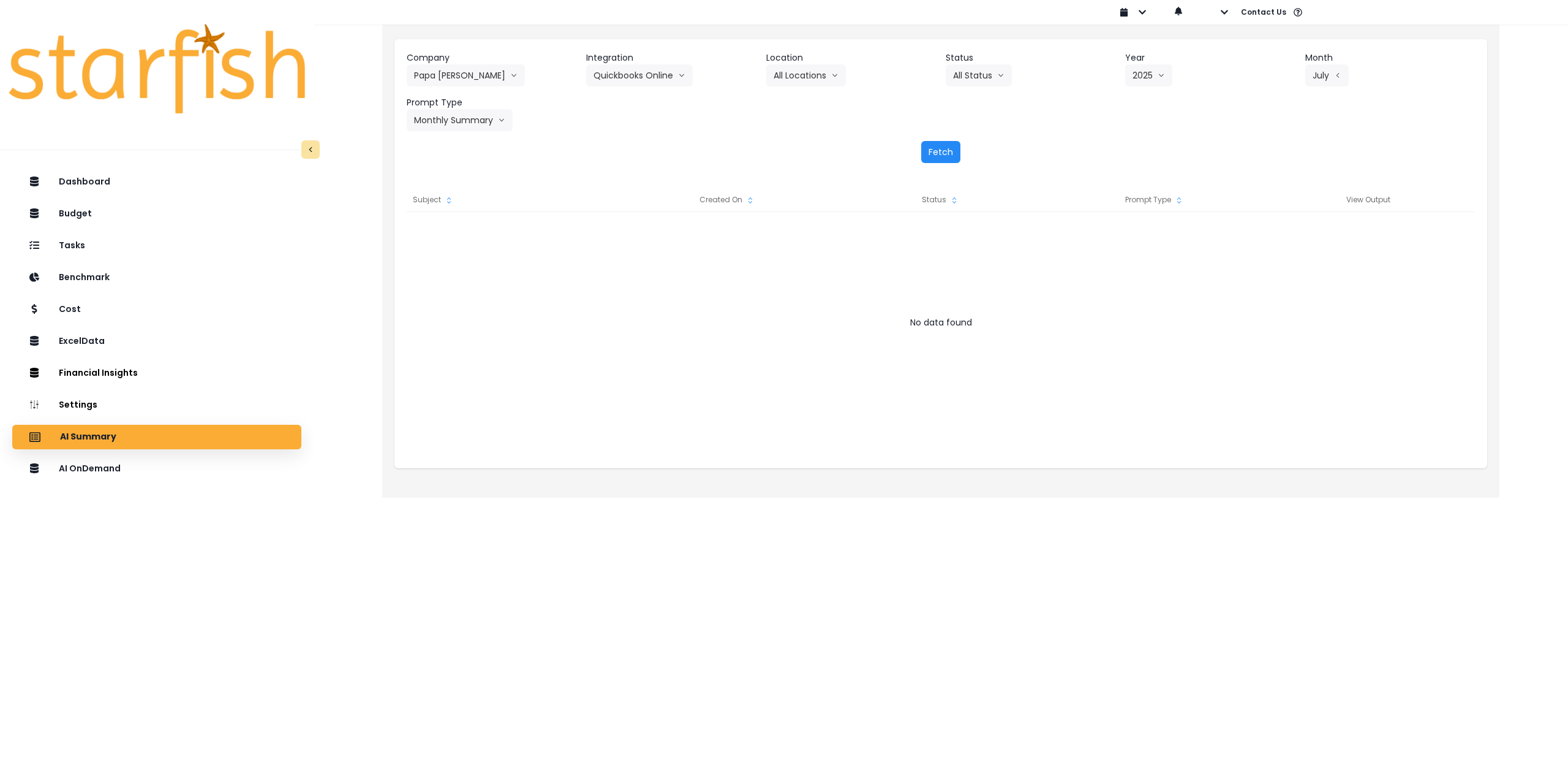
click at [940, 149] on button "Fetch" at bounding box center [941, 151] width 39 height 22
click at [161, 473] on div "AI OnDemand" at bounding box center [156, 468] width 269 height 26
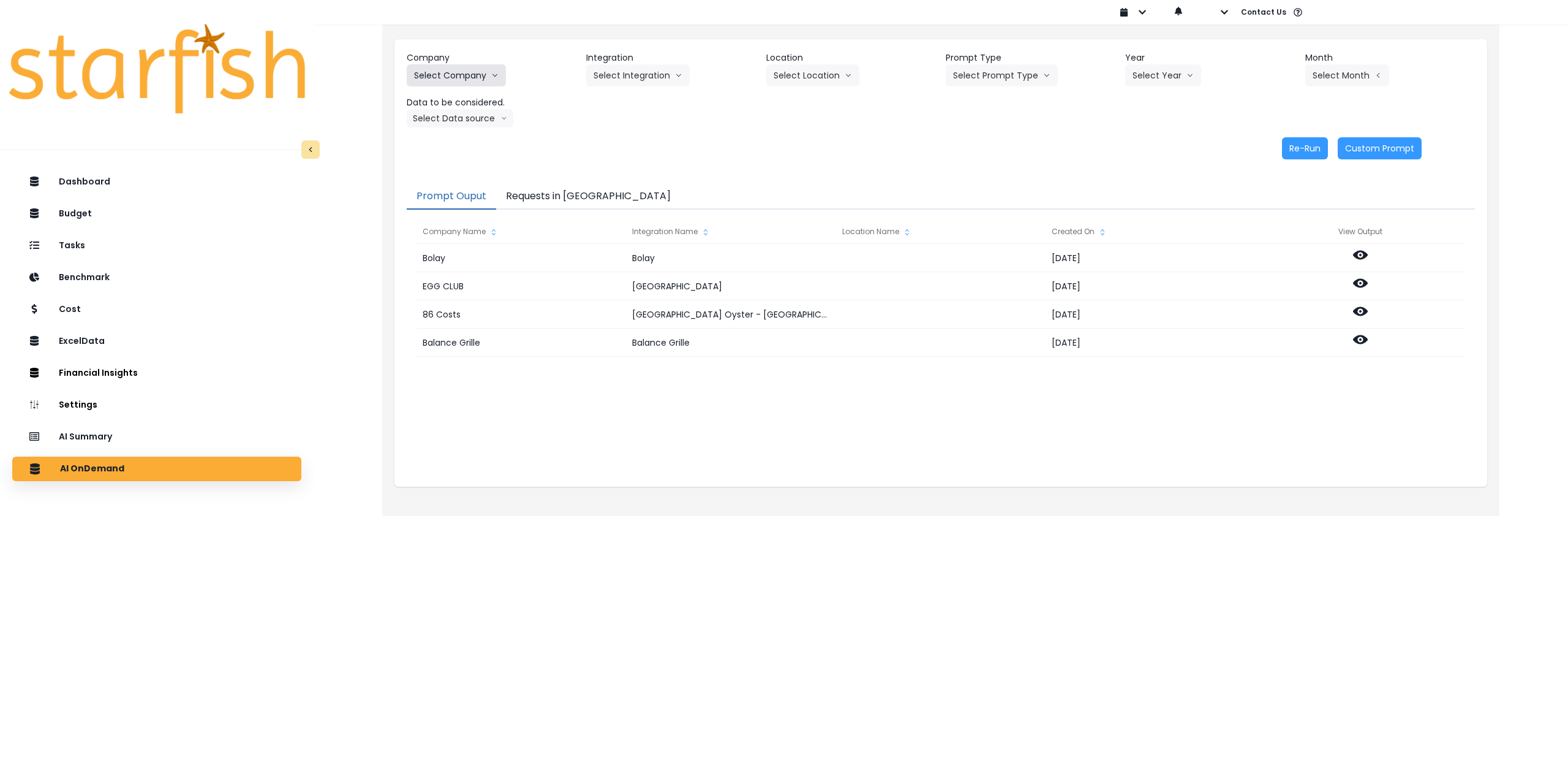
click at [458, 76] on button "Select Company" at bounding box center [456, 75] width 99 height 22
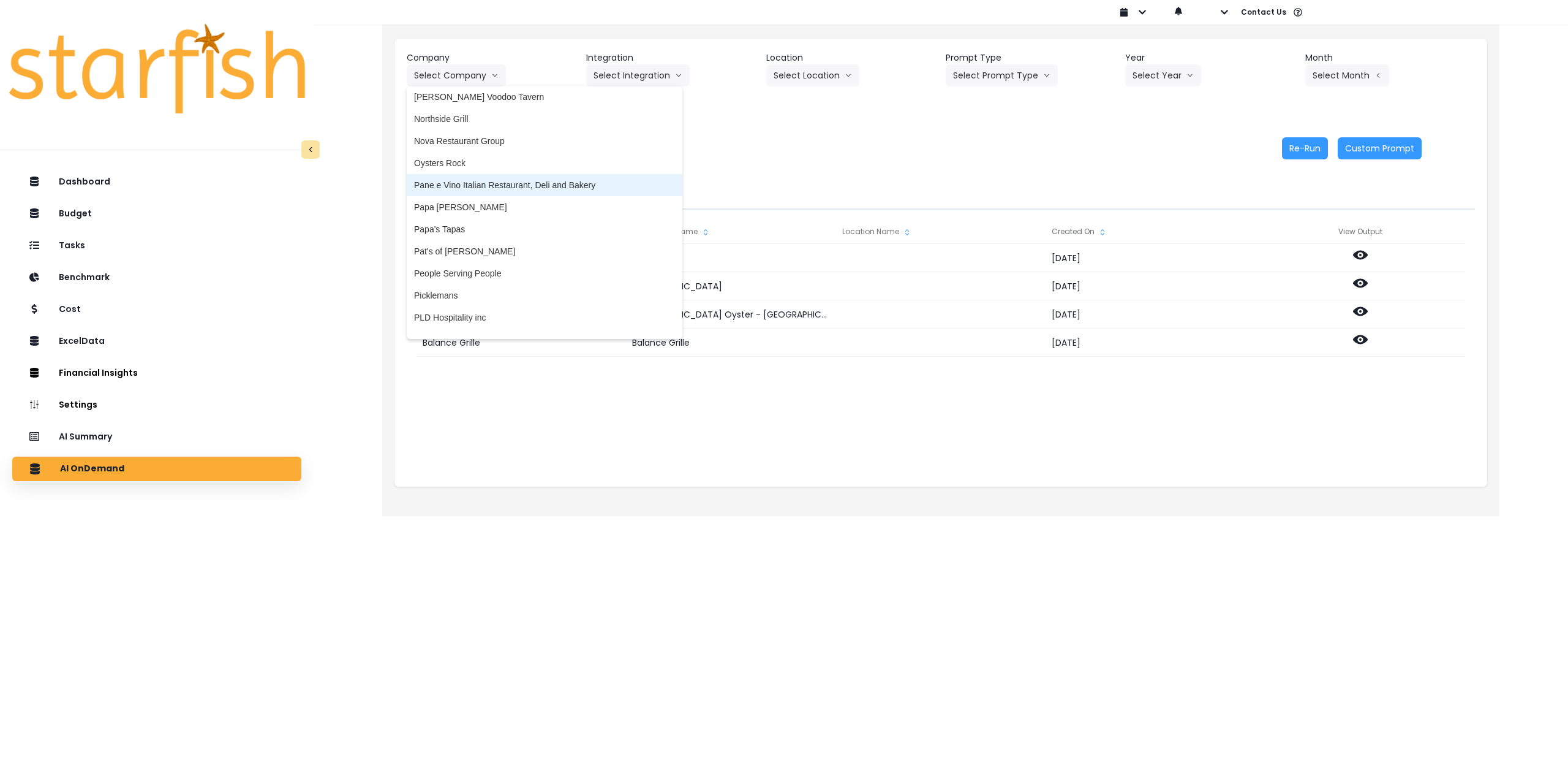
scroll to position [1777, 0]
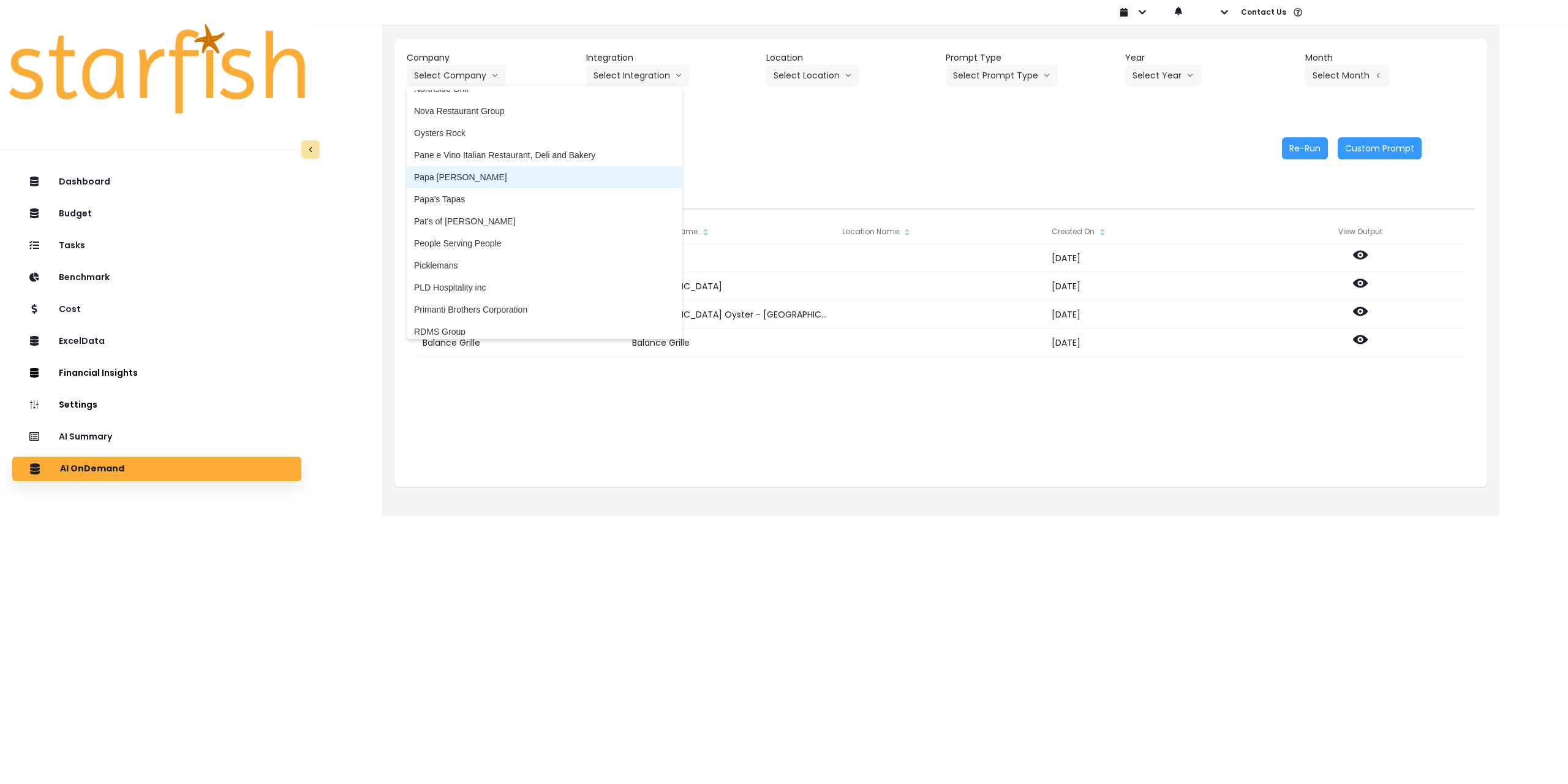
click at [480, 186] on li "Papa [PERSON_NAME]" at bounding box center [544, 177] width 276 height 22
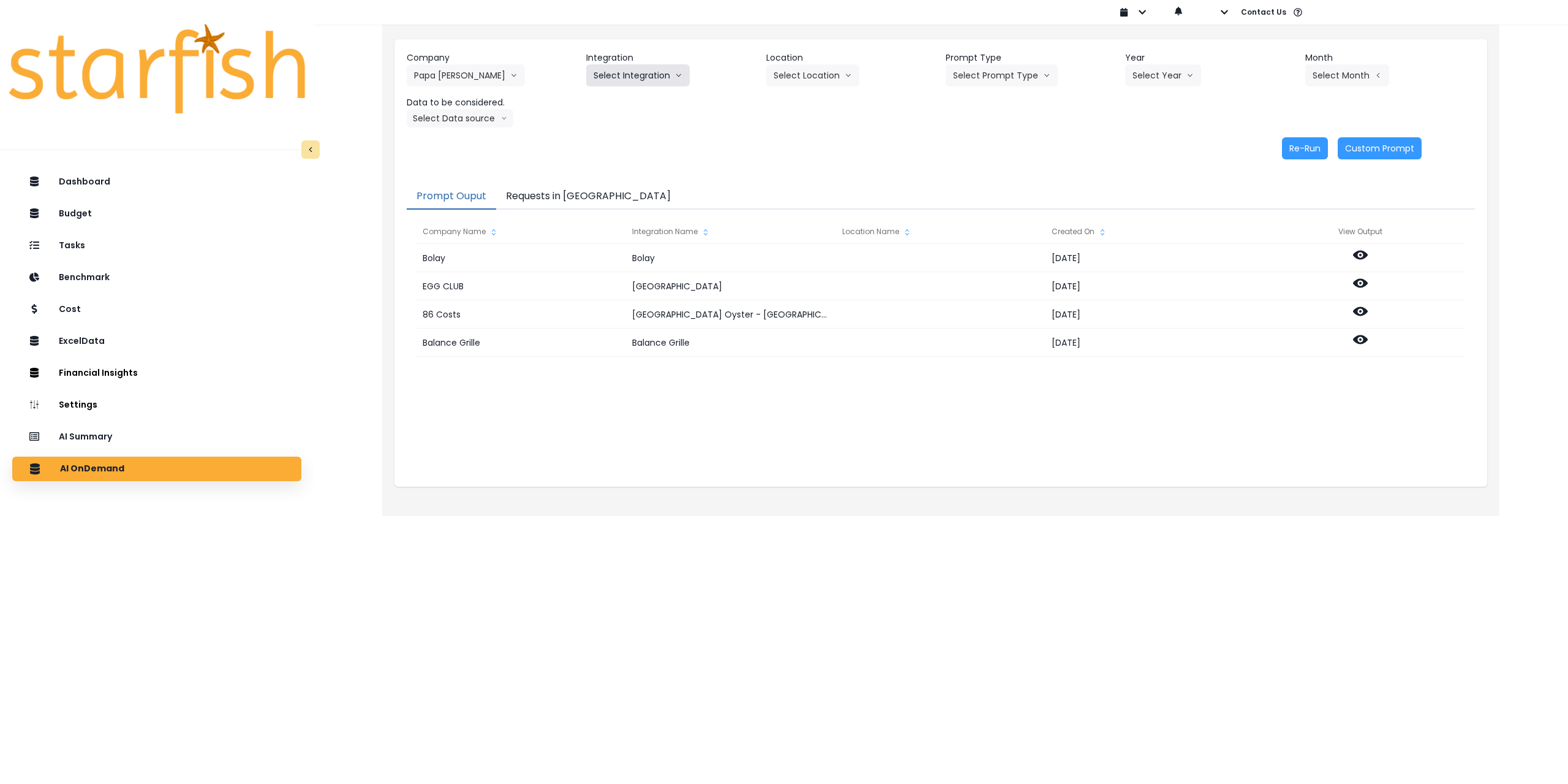
click at [637, 78] on button "Select Integration" at bounding box center [638, 75] width 104 height 22
click at [625, 104] on span "QuickBooks" at bounding box center [629, 101] width 72 height 12
click at [636, 77] on button "QuickBooks" at bounding box center [624, 75] width 76 height 22
click at [634, 122] on span "Quickbooks Online" at bounding box center [629, 123] width 72 height 12
click at [804, 72] on button "Select Location" at bounding box center [813, 75] width 93 height 22
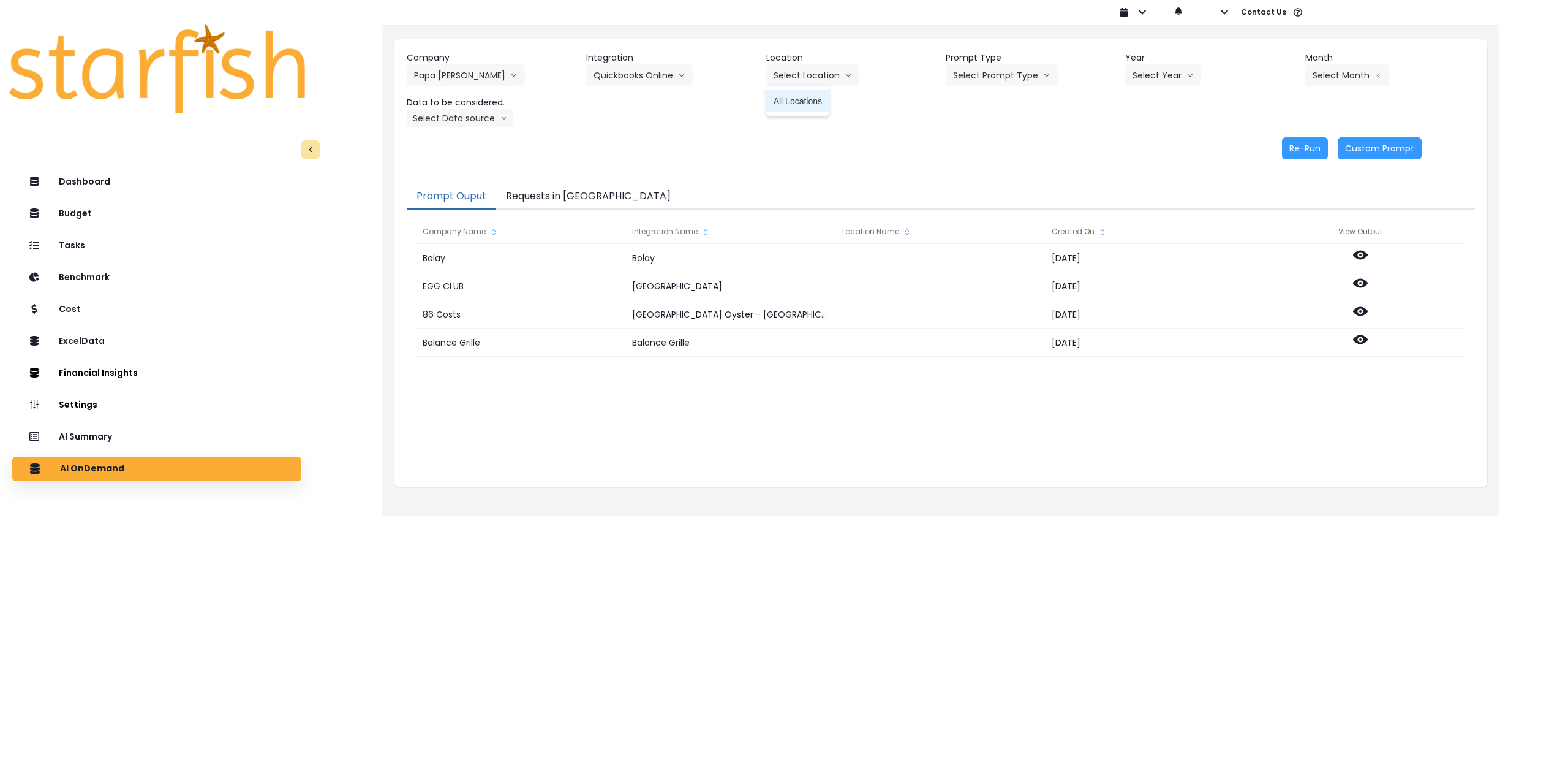
click at [801, 98] on span "All Locations" at bounding box center [798, 101] width 48 height 12
click at [974, 69] on button "Select Prompt Type" at bounding box center [1002, 75] width 112 height 22
drag, startPoint x: 973, startPoint y: 171, endPoint x: 1056, endPoint y: 130, distance: 92.6
click at [975, 171] on span "Monthly Summary" at bounding box center [988, 167] width 69 height 12
click at [1149, 73] on button "Select Year" at bounding box center [1163, 75] width 76 height 22
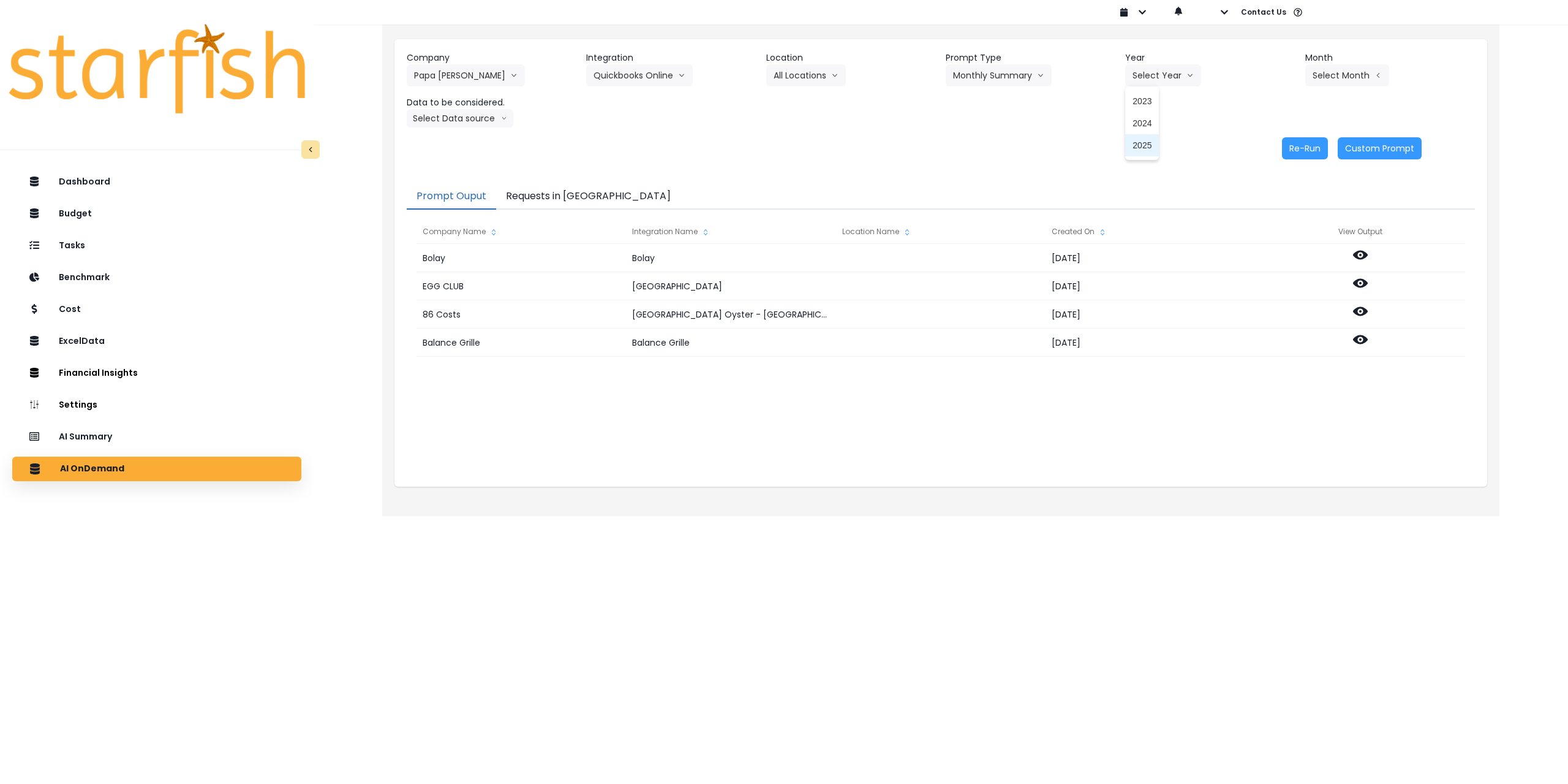
click at [1134, 144] on span "2025" at bounding box center [1142, 145] width 19 height 12
click at [1335, 75] on button "Select Month" at bounding box center [1347, 75] width 84 height 22
click at [1278, 211] on span "July" at bounding box center [1286, 211] width 24 height 12
click at [470, 118] on button "Select Data source" at bounding box center [460, 118] width 107 height 18
click at [463, 144] on span "Comparison overtime" at bounding box center [455, 141] width 82 height 12
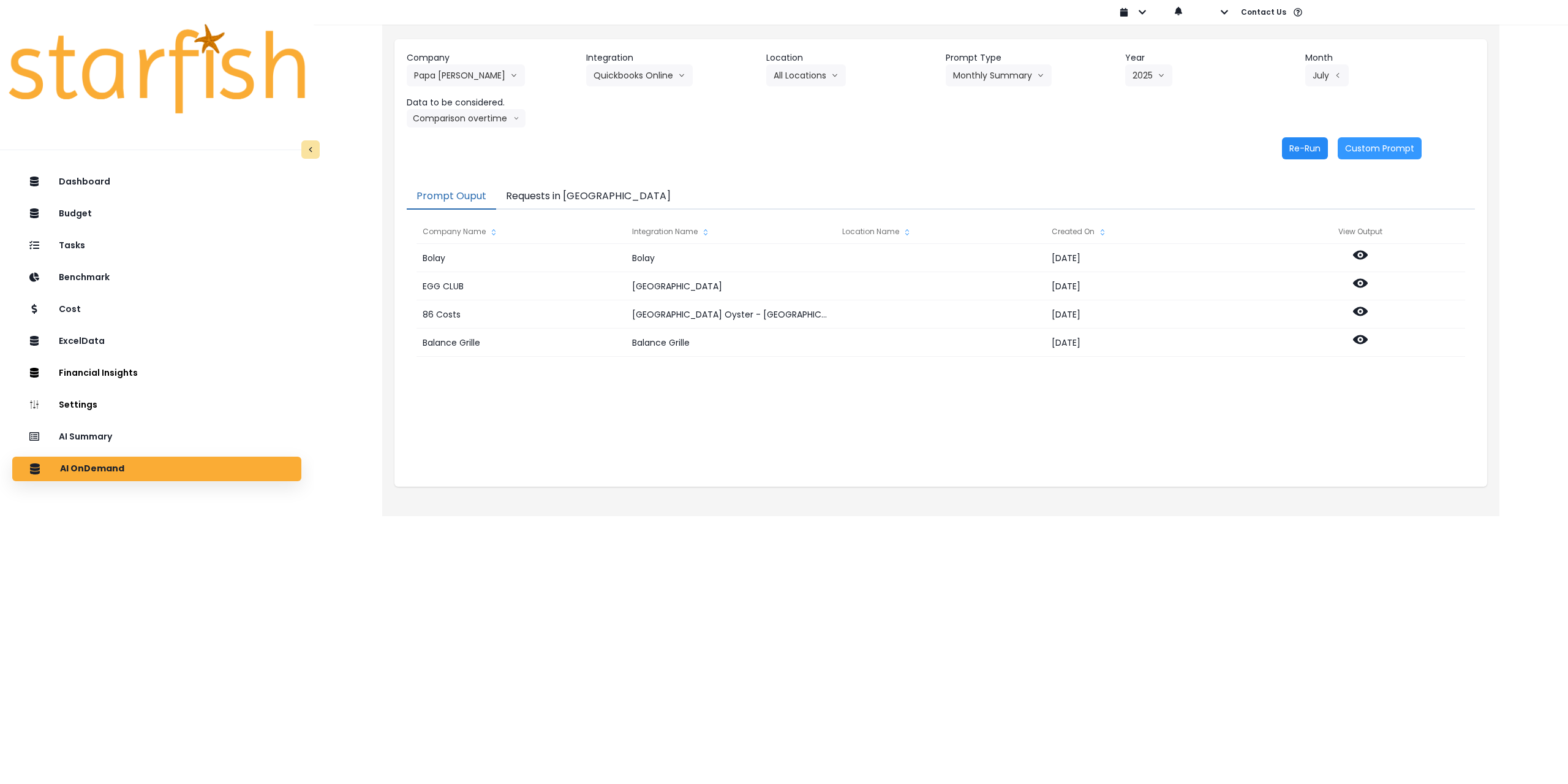
click at [1304, 151] on button "Re-Run" at bounding box center [1305, 148] width 46 height 22
click at [562, 200] on button "Requests in [GEOGRAPHIC_DATA]" at bounding box center [588, 197] width 185 height 26
